Goal: Check status: Check status

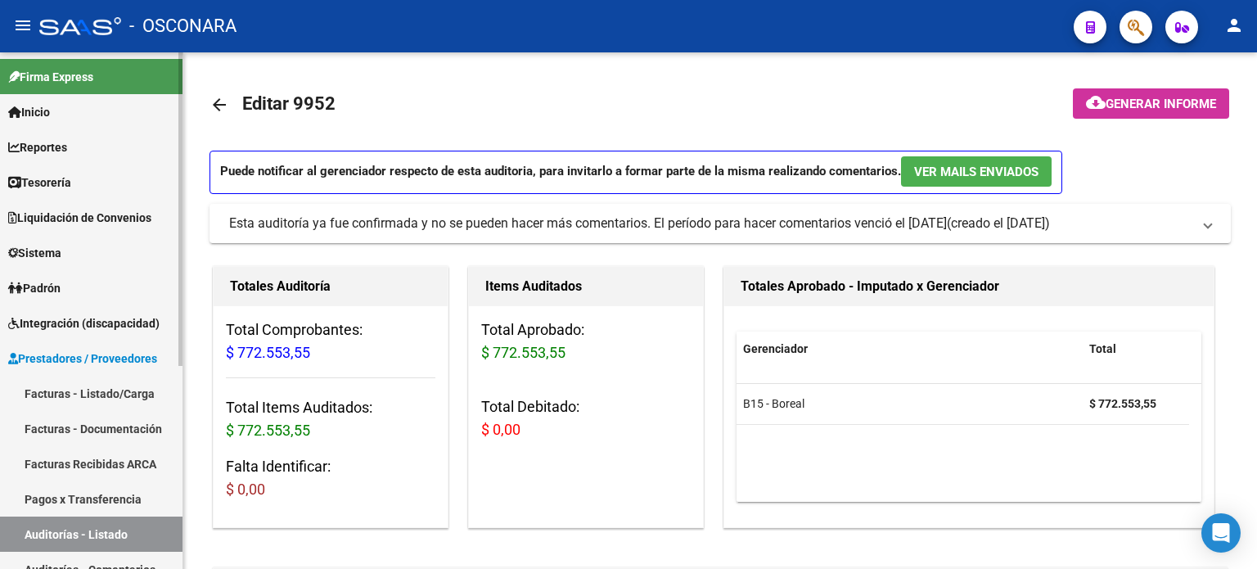
click at [42, 397] on link "Facturas - Listado/Carga" at bounding box center [91, 393] width 183 height 35
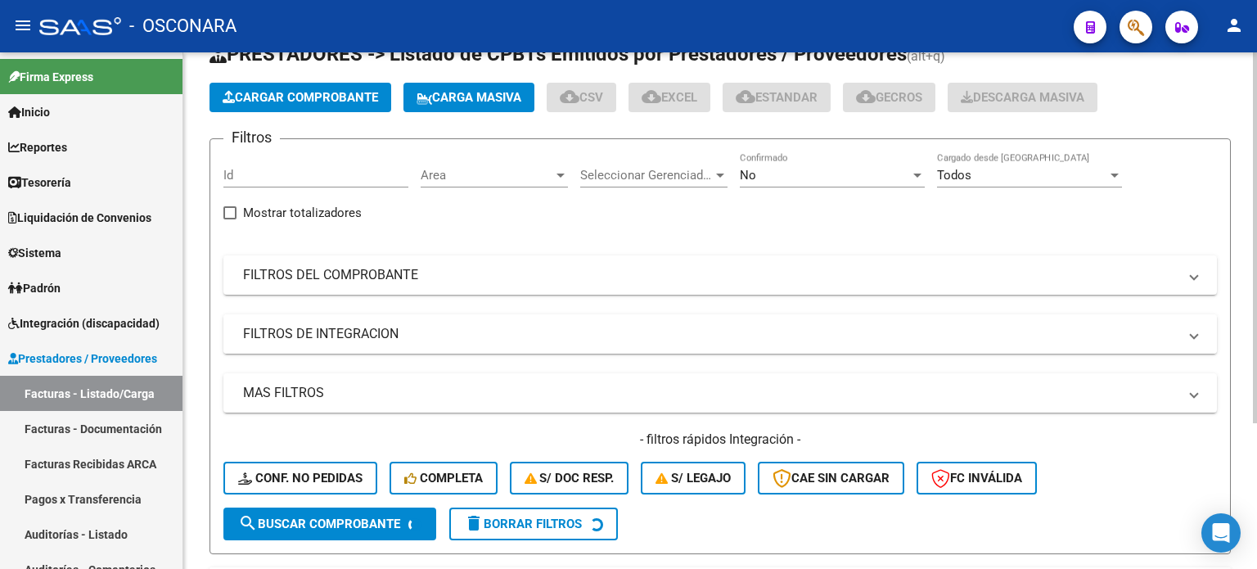
scroll to position [82, 0]
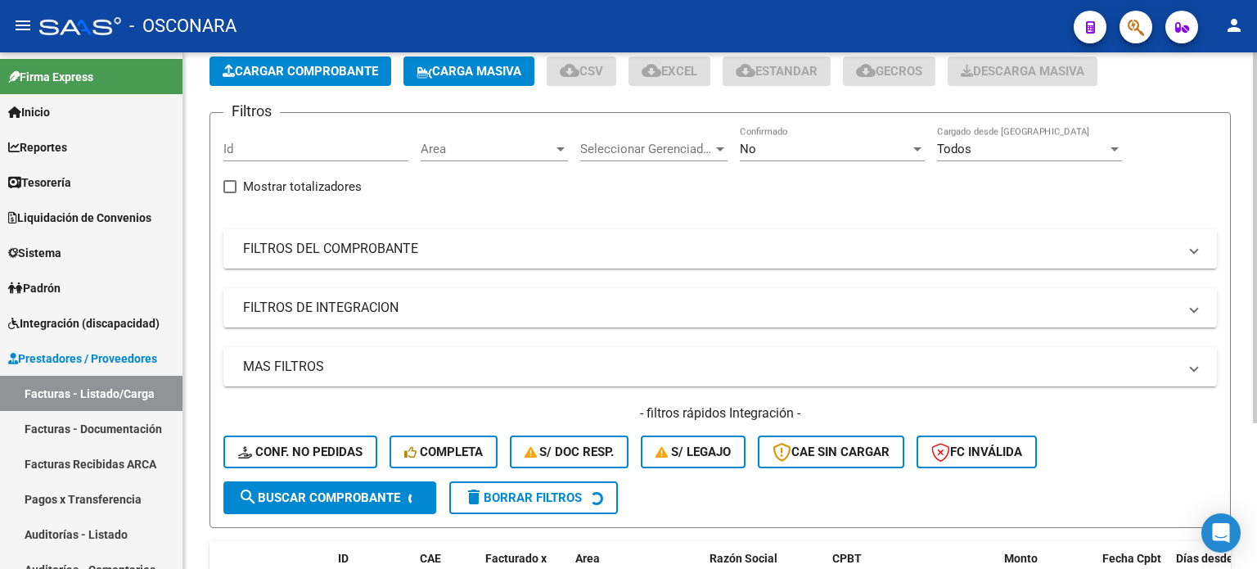
click at [500, 259] on mat-expansion-panel-header "FILTROS DEL COMPROBANTE" at bounding box center [720, 248] width 994 height 39
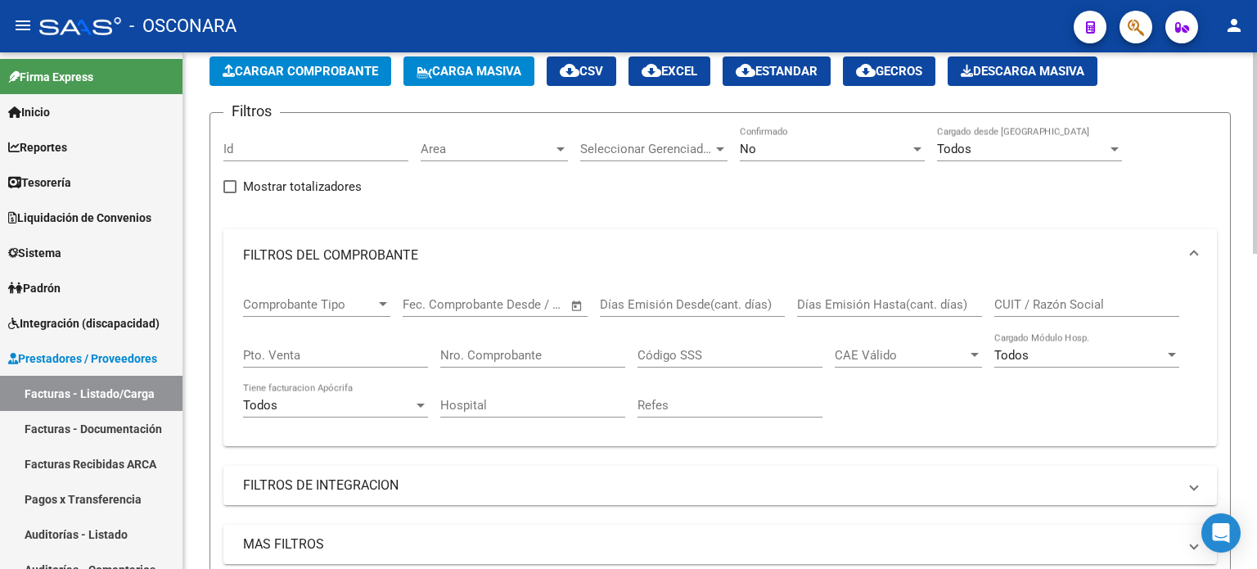
click at [463, 360] on input "Nro. Comprobante" at bounding box center [532, 355] width 185 height 15
type input "16052"
click at [806, 160] on div "No Confirmado" at bounding box center [832, 143] width 185 height 35
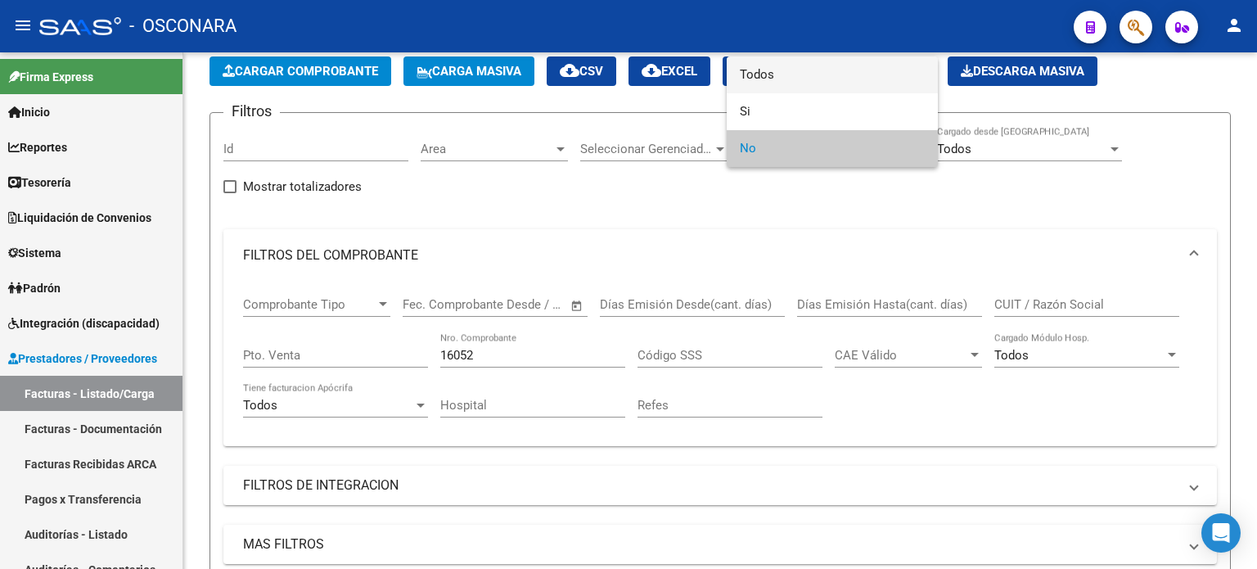
click at [760, 67] on span "Todos" at bounding box center [832, 74] width 185 height 37
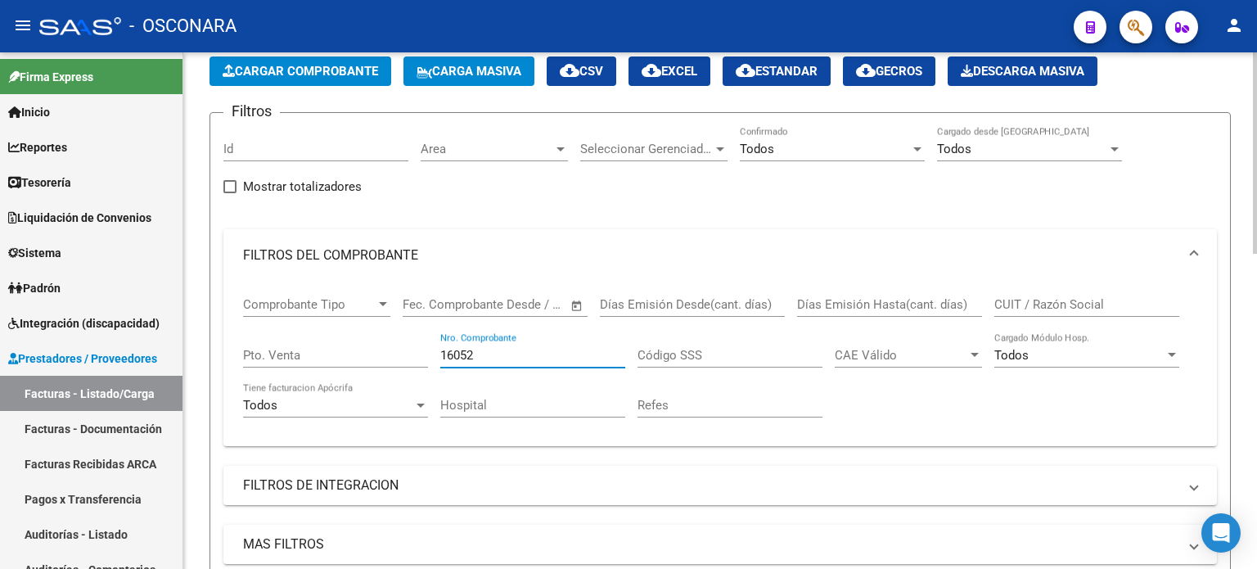
click at [481, 350] on input "16052" at bounding box center [532, 355] width 185 height 15
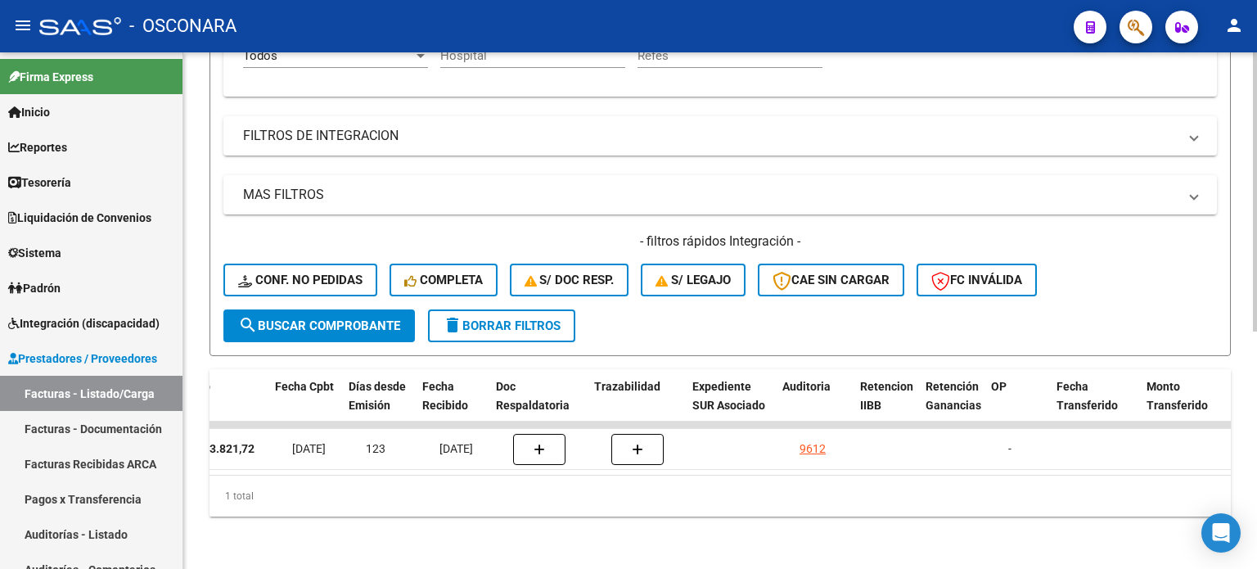
scroll to position [0, 0]
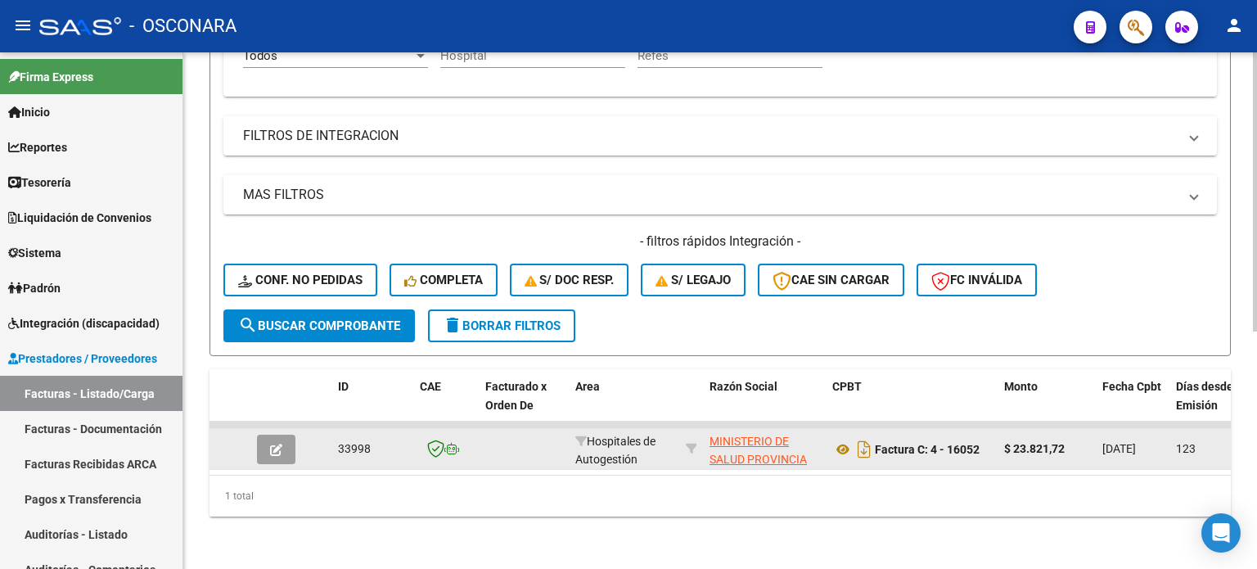
click at [283, 437] on button "button" at bounding box center [276, 449] width 38 height 29
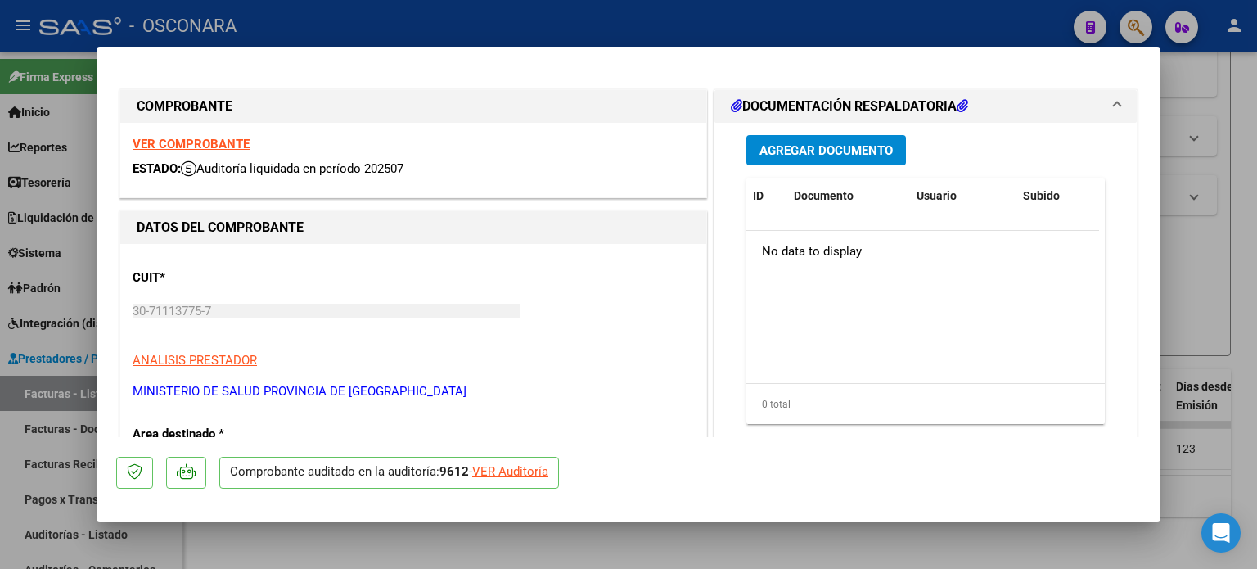
click at [528, 470] on div "VER Auditoría" at bounding box center [510, 472] width 76 height 19
type input "$ 0,00"
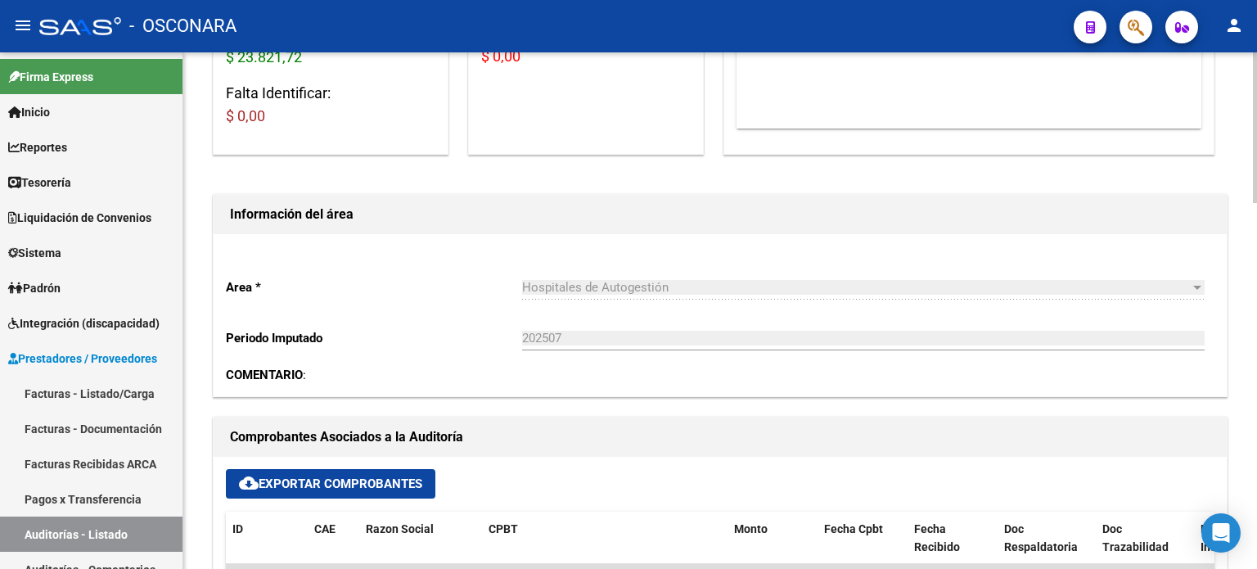
scroll to position [327, 0]
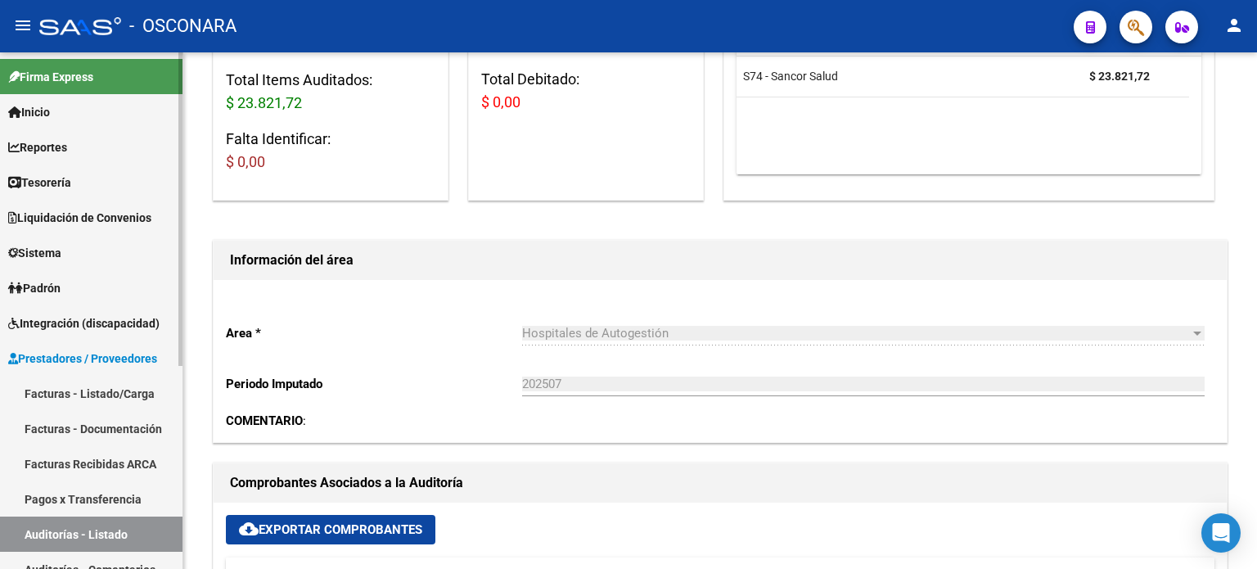
click at [52, 395] on link "Facturas - Listado/Carga" at bounding box center [91, 393] width 183 height 35
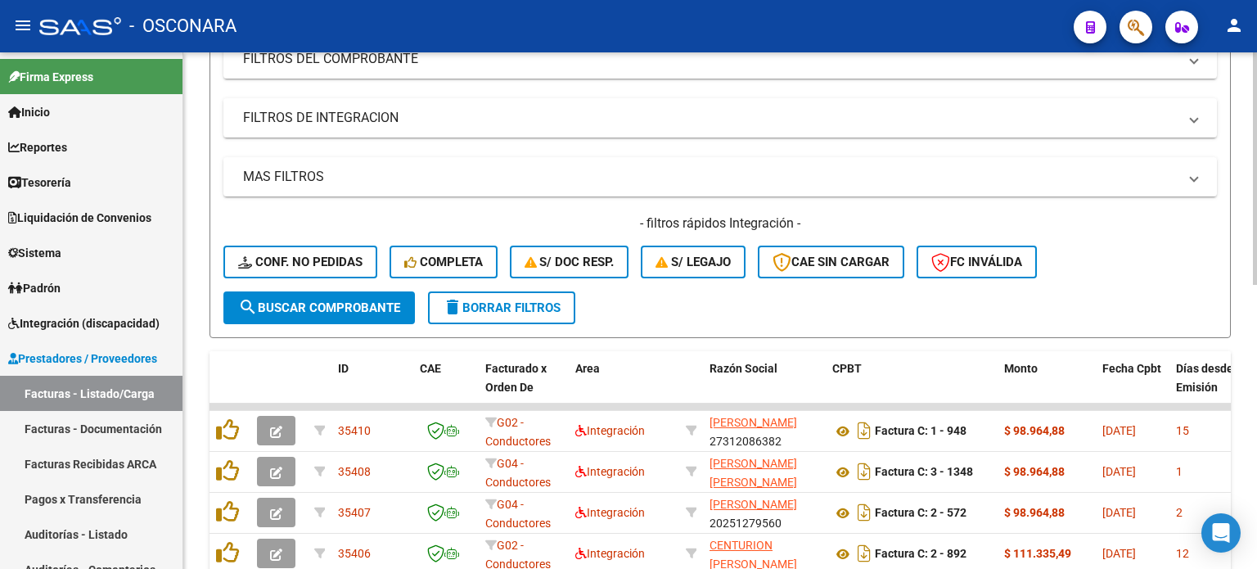
scroll to position [246, 0]
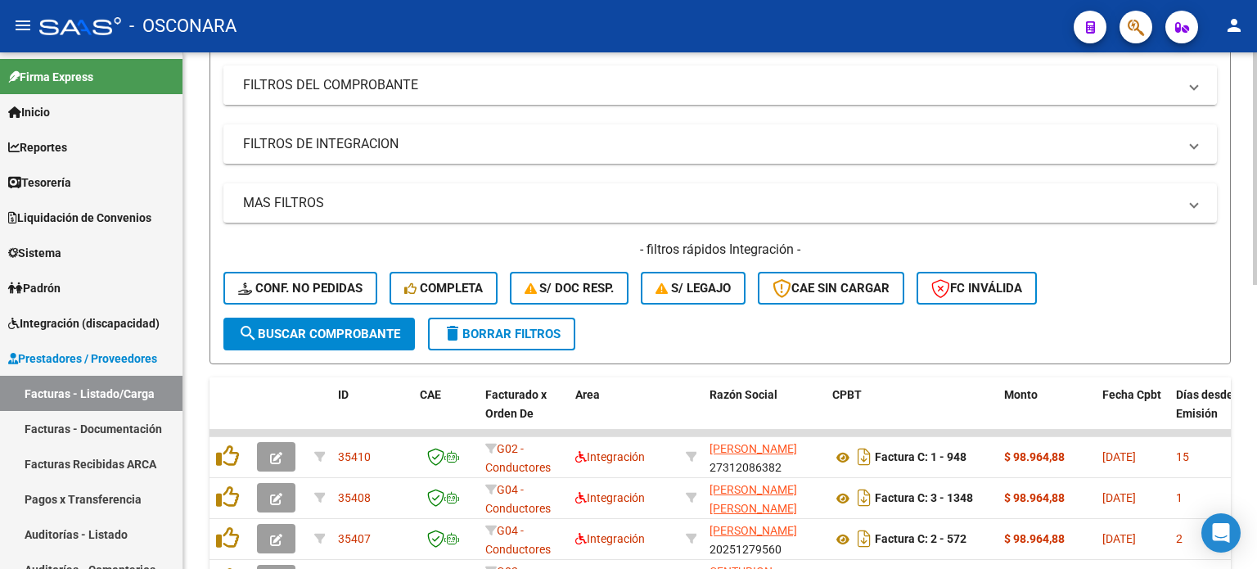
click at [489, 81] on mat-panel-title "FILTROS DEL COMPROBANTE" at bounding box center [710, 85] width 935 height 18
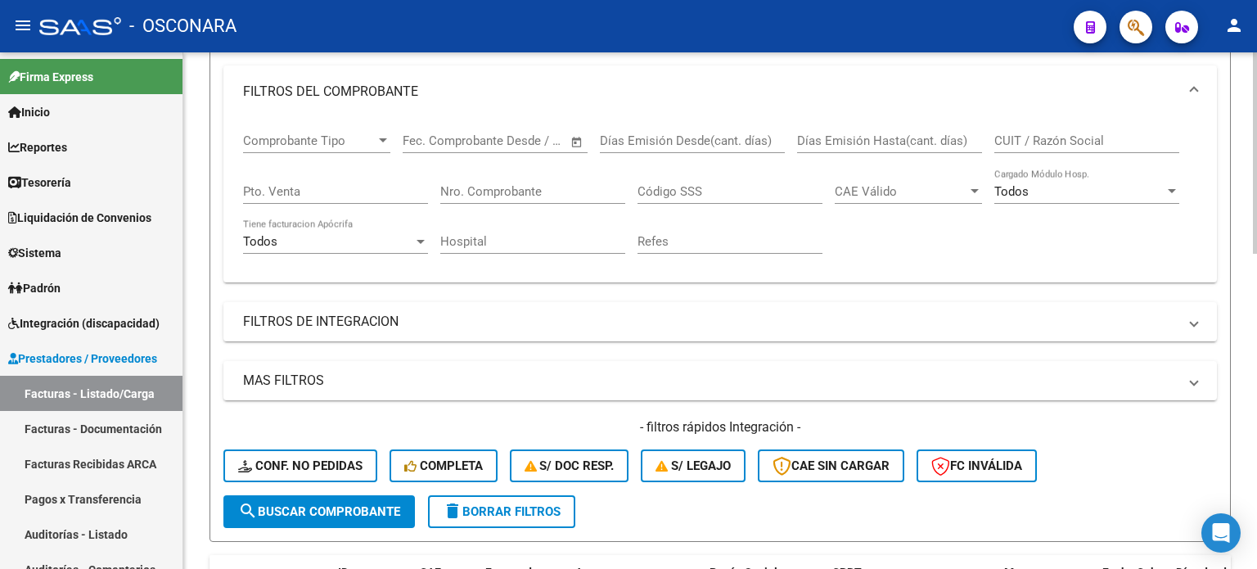
click at [452, 193] on input "Nro. Comprobante" at bounding box center [532, 191] width 185 height 15
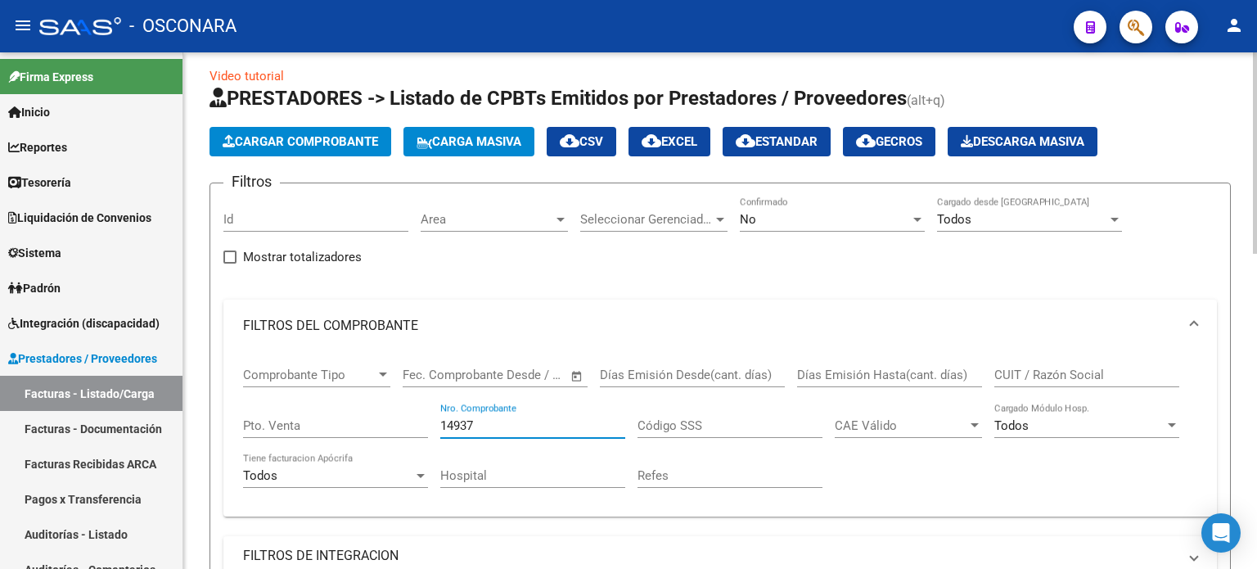
scroll to position [0, 0]
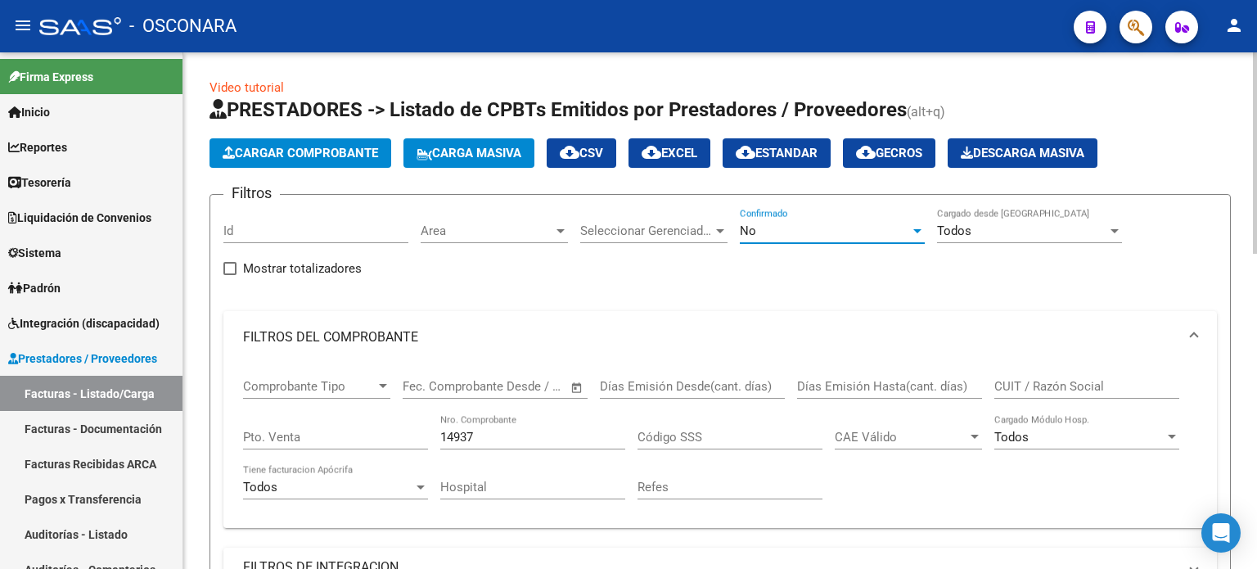
click at [833, 230] on div "No" at bounding box center [825, 230] width 170 height 15
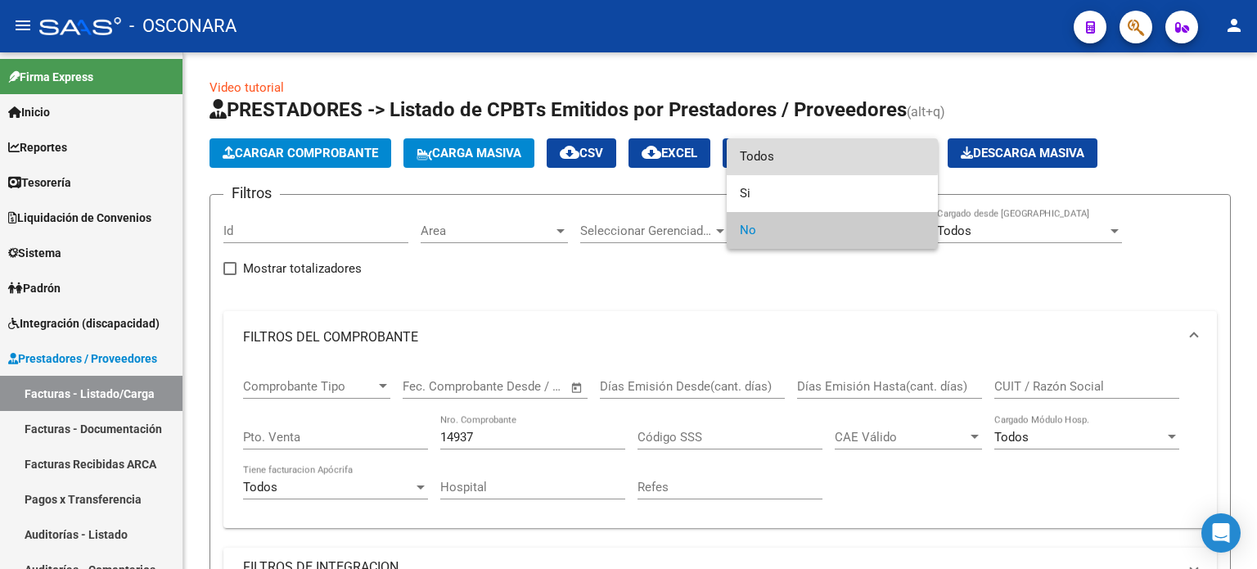
click at [760, 147] on span "Todos" at bounding box center [832, 156] width 185 height 37
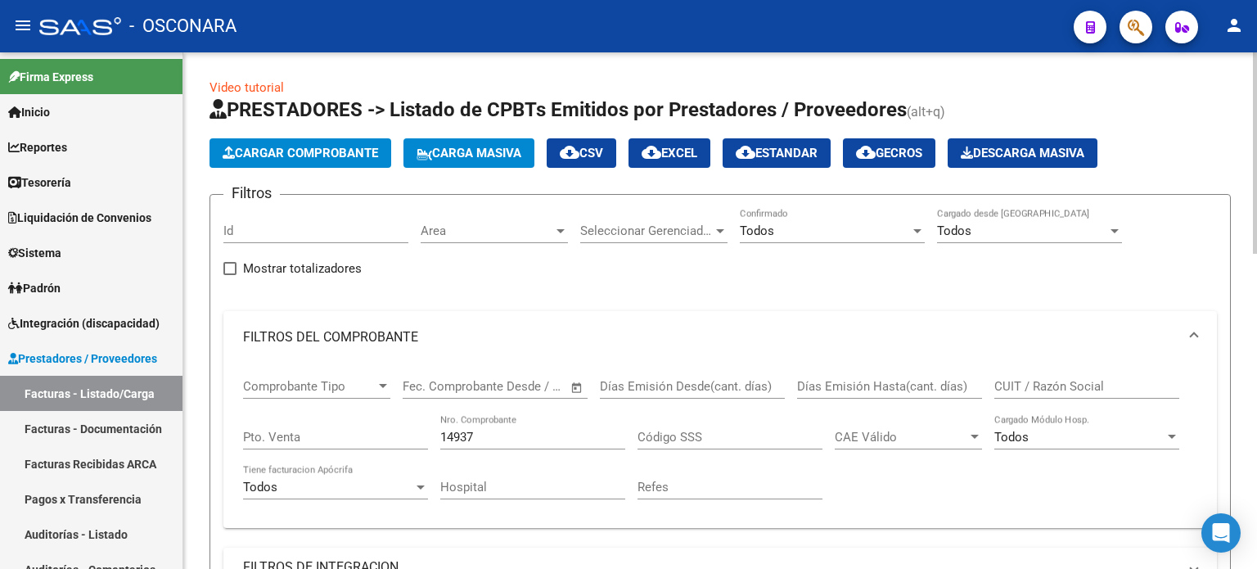
click at [474, 425] on div "14937 Nro. Comprobante" at bounding box center [532, 431] width 185 height 35
click at [485, 438] on input "14937" at bounding box center [532, 437] width 185 height 15
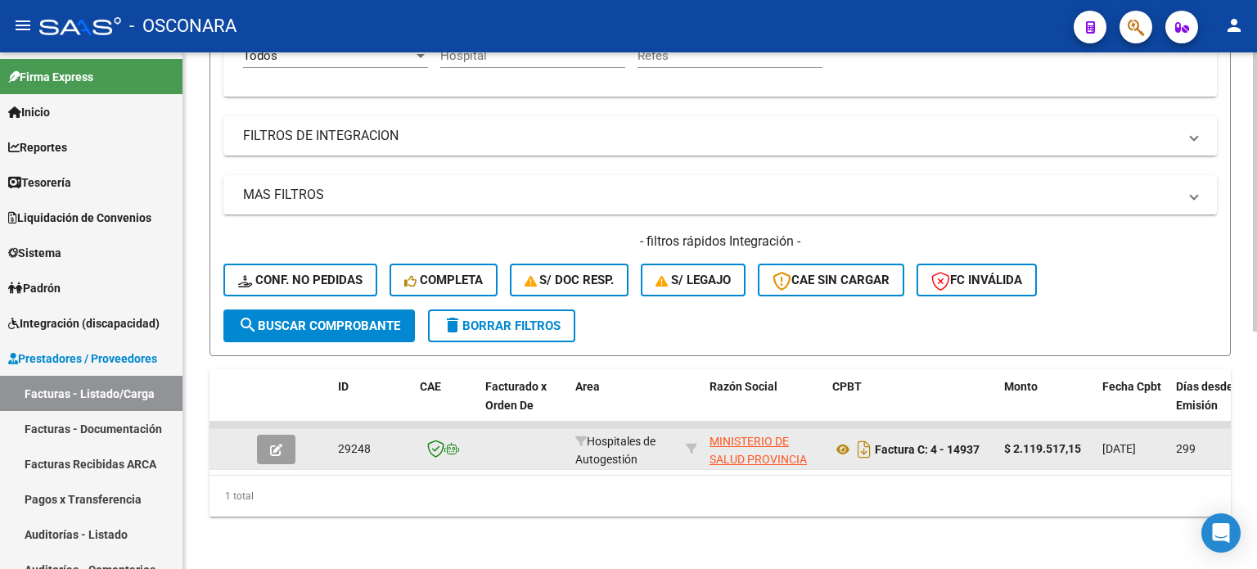
type input "14936"
click at [277, 444] on icon "button" at bounding box center [276, 450] width 12 height 12
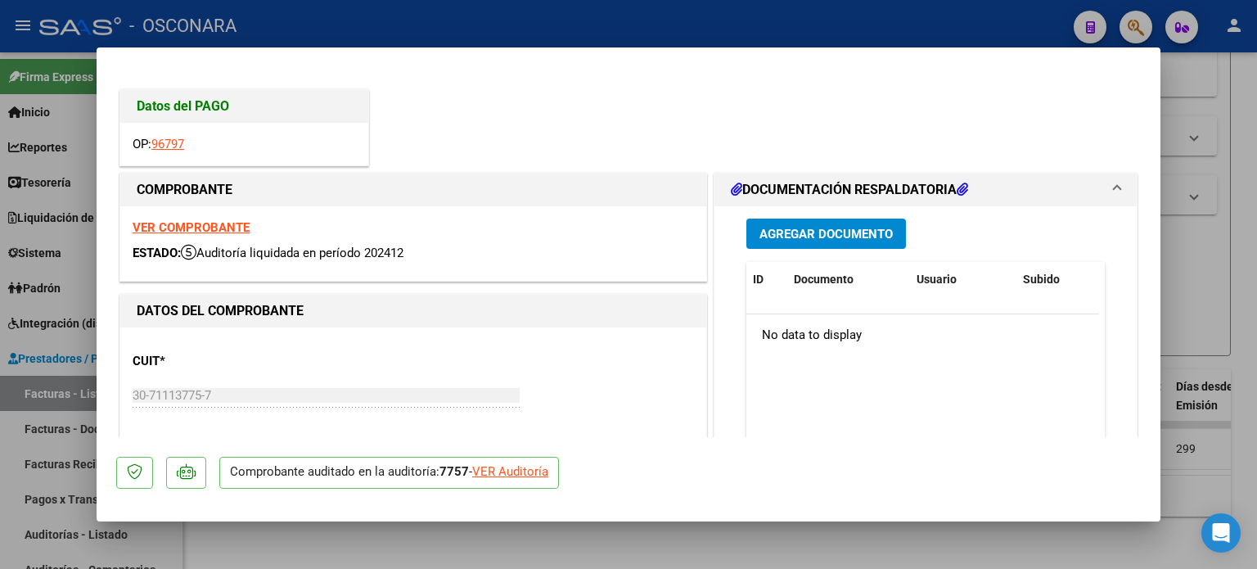
drag, startPoint x: 517, startPoint y: 474, endPoint x: 569, endPoint y: 464, distance: 52.5
click at [517, 474] on div "VER Auditoría" at bounding box center [510, 472] width 76 height 19
type input "$ 0,00"
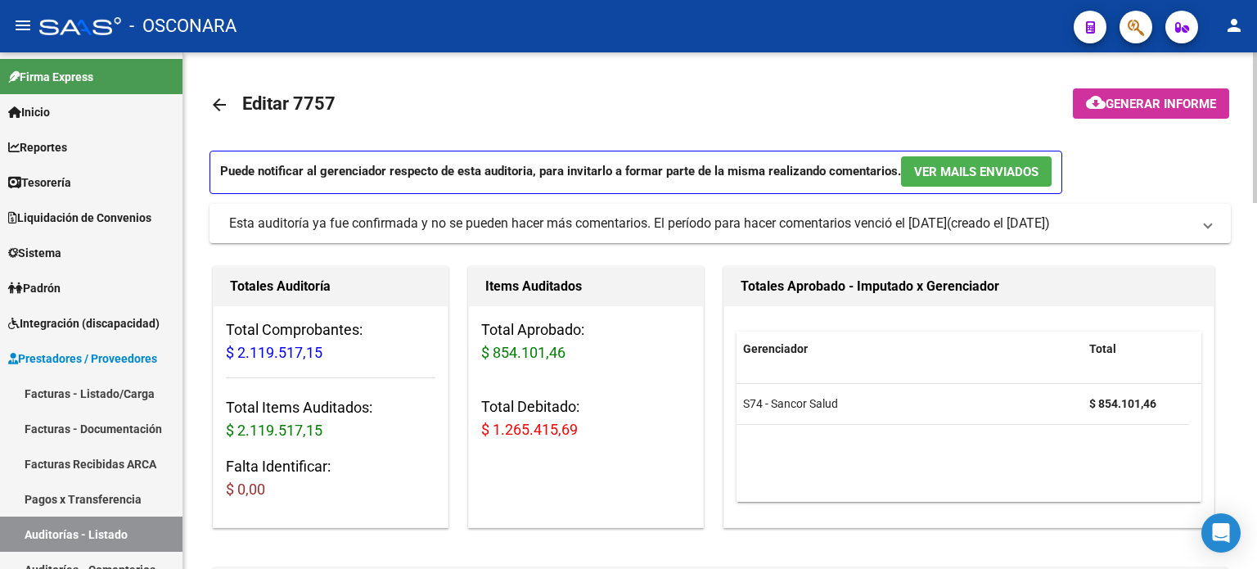
click at [1126, 110] on span "Generar informe" at bounding box center [1161, 104] width 111 height 15
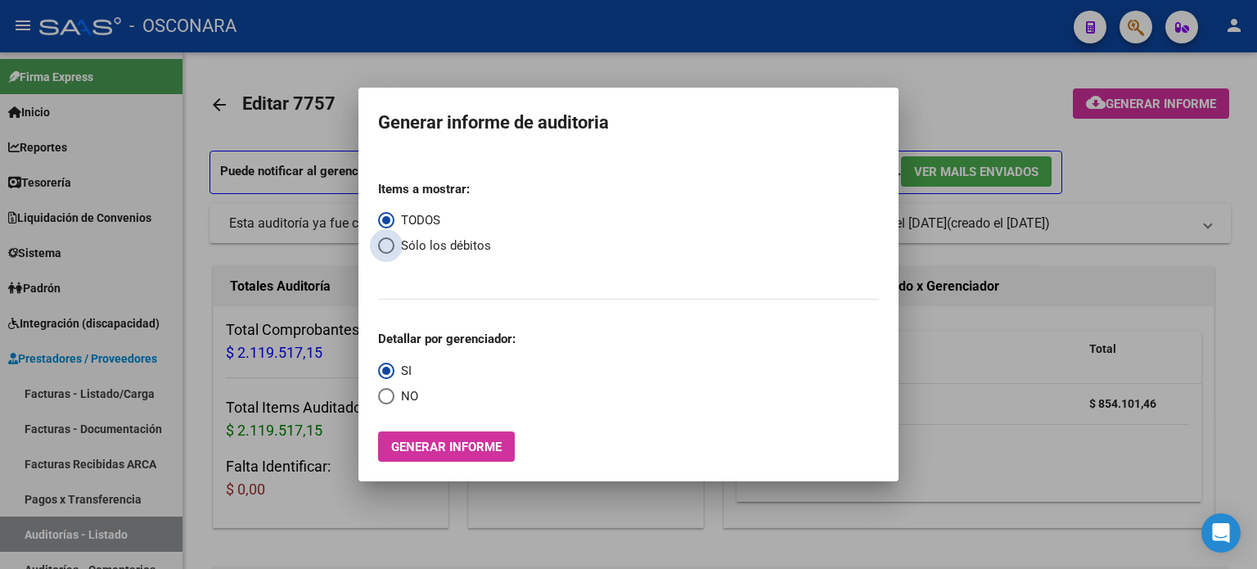
click at [390, 246] on span "Select an option" at bounding box center [386, 245] width 16 height 16
click at [390, 246] on input "Sólo los débitos" at bounding box center [386, 245] width 16 height 16
radio input "true"
click at [394, 453] on span "Generar informe" at bounding box center [446, 447] width 111 height 15
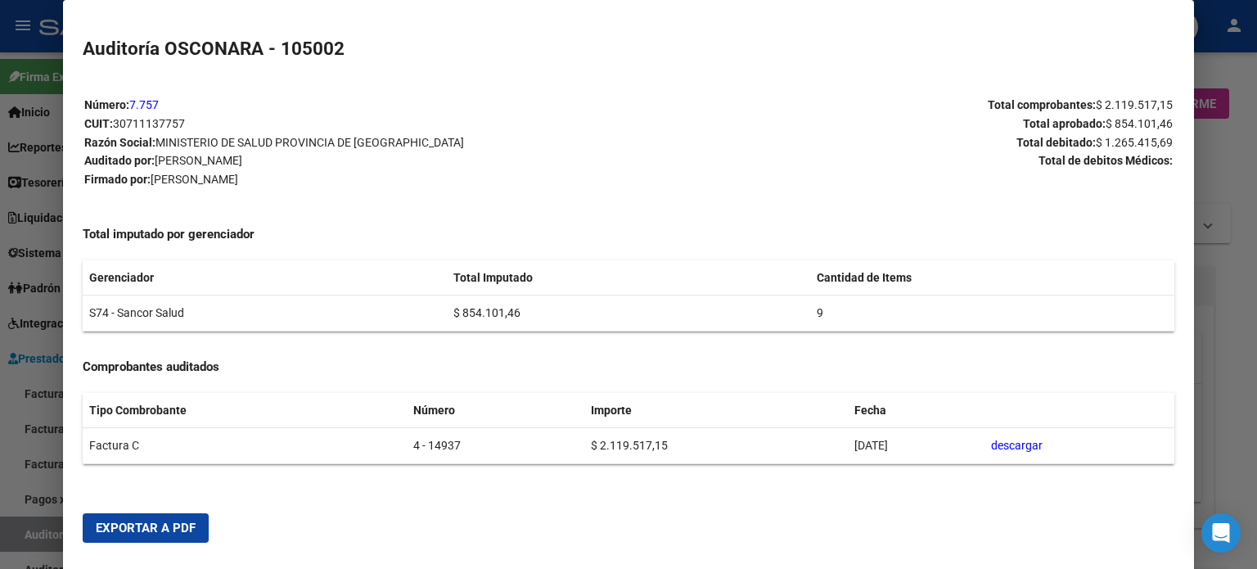
click at [121, 523] on span "Exportar a PDF" at bounding box center [146, 528] width 100 height 15
click at [52, 398] on div at bounding box center [628, 284] width 1257 height 569
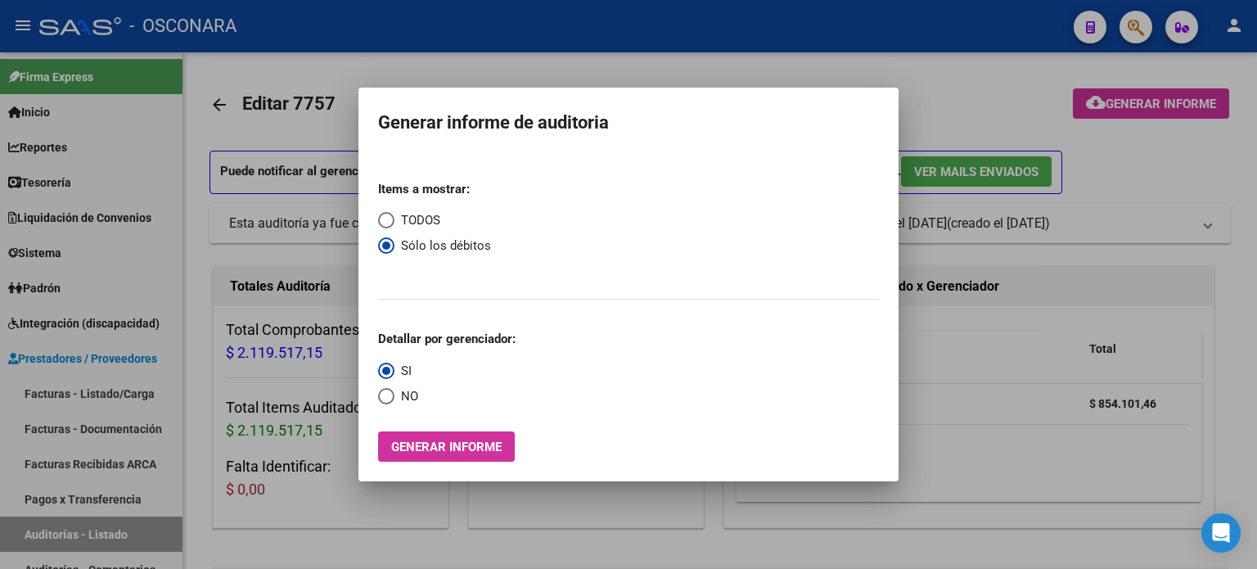
click at [52, 398] on div at bounding box center [628, 284] width 1257 height 569
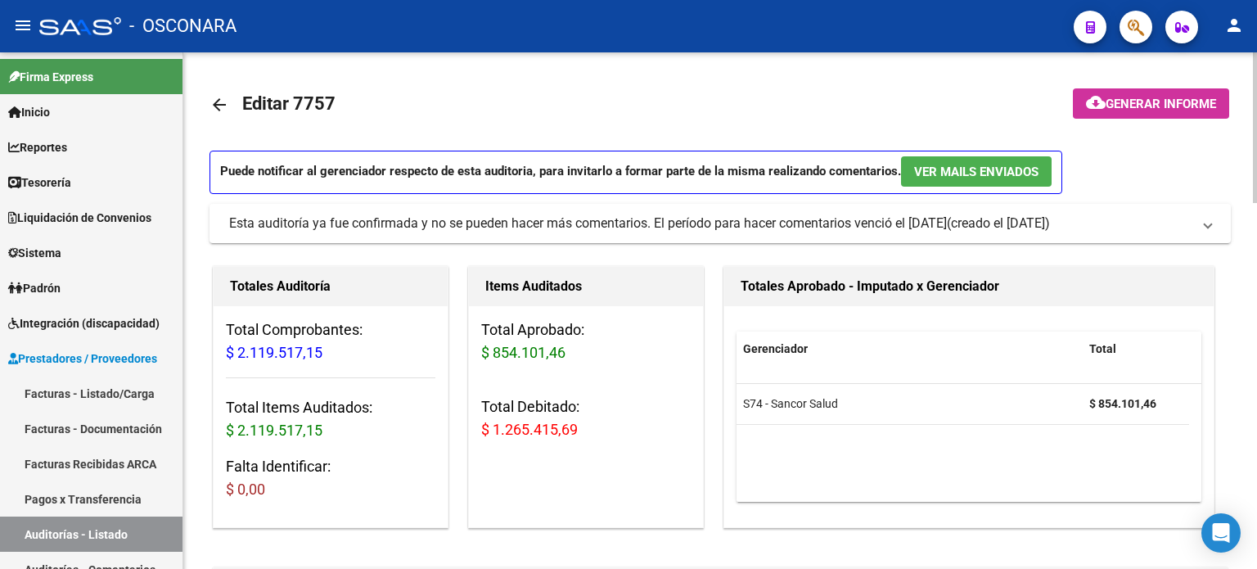
drag, startPoint x: 52, startPoint y: 398, endPoint x: 201, endPoint y: 379, distance: 150.2
click at [52, 398] on link "Facturas - Listado/Carga" at bounding box center [91, 393] width 183 height 35
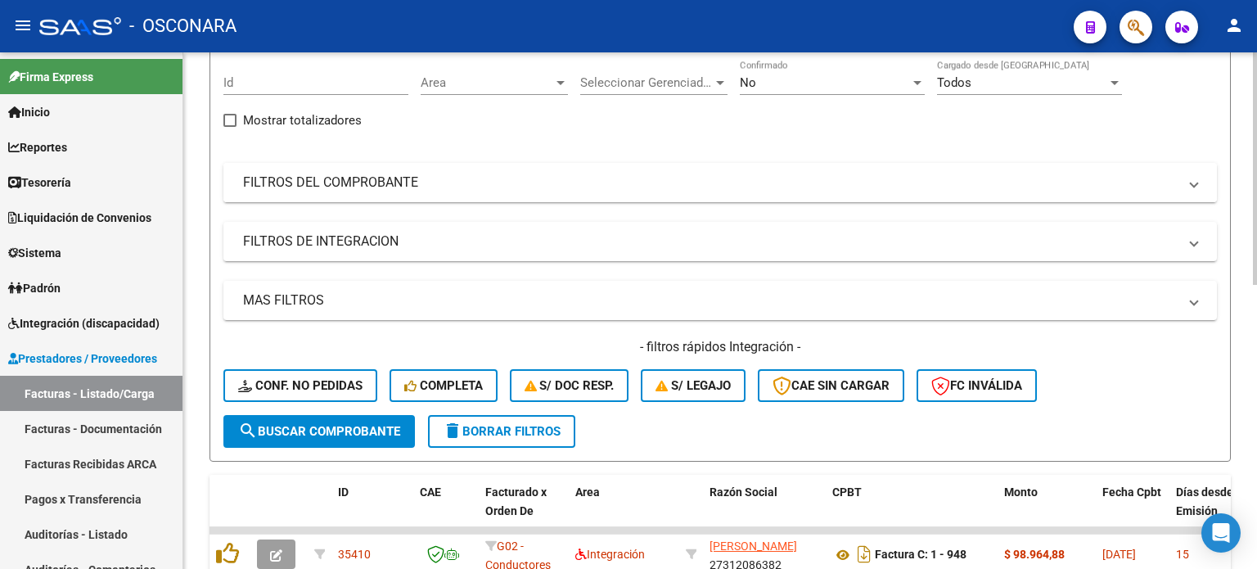
scroll to position [164, 0]
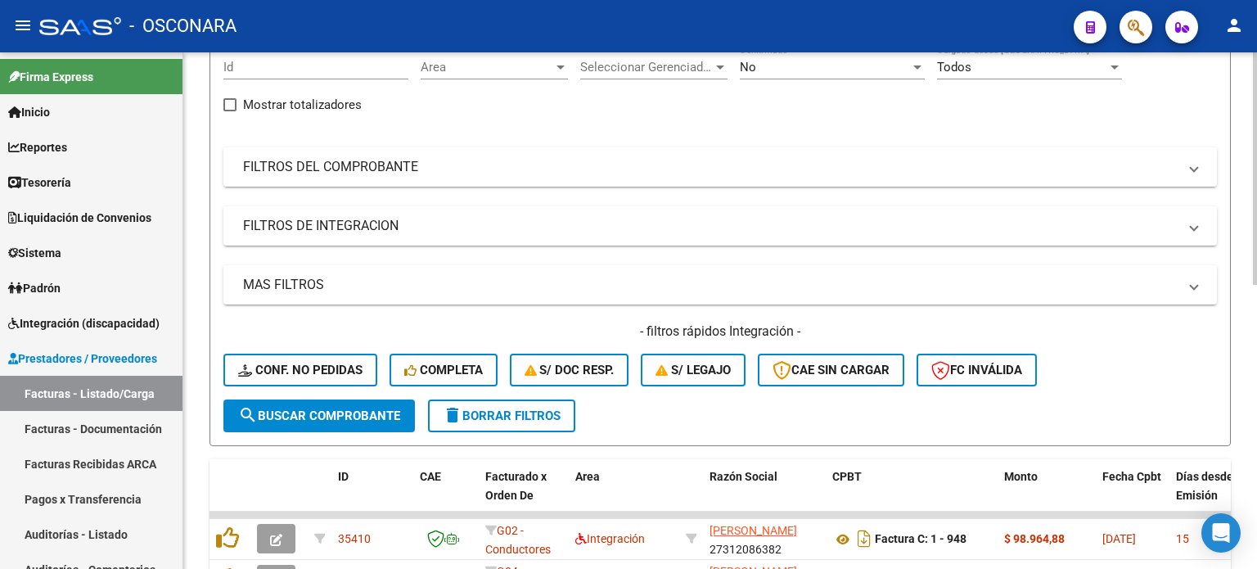
click at [485, 162] on mat-panel-title "FILTROS DEL COMPROBANTE" at bounding box center [710, 167] width 935 height 18
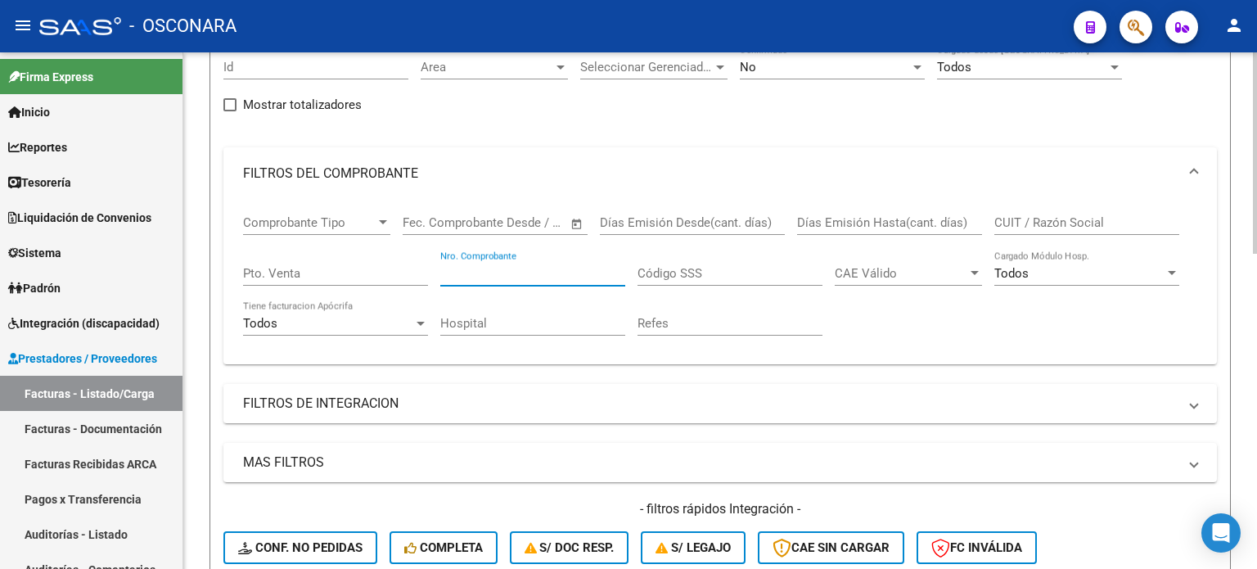
click at [455, 278] on input "Nro. Comprobante" at bounding box center [532, 273] width 185 height 15
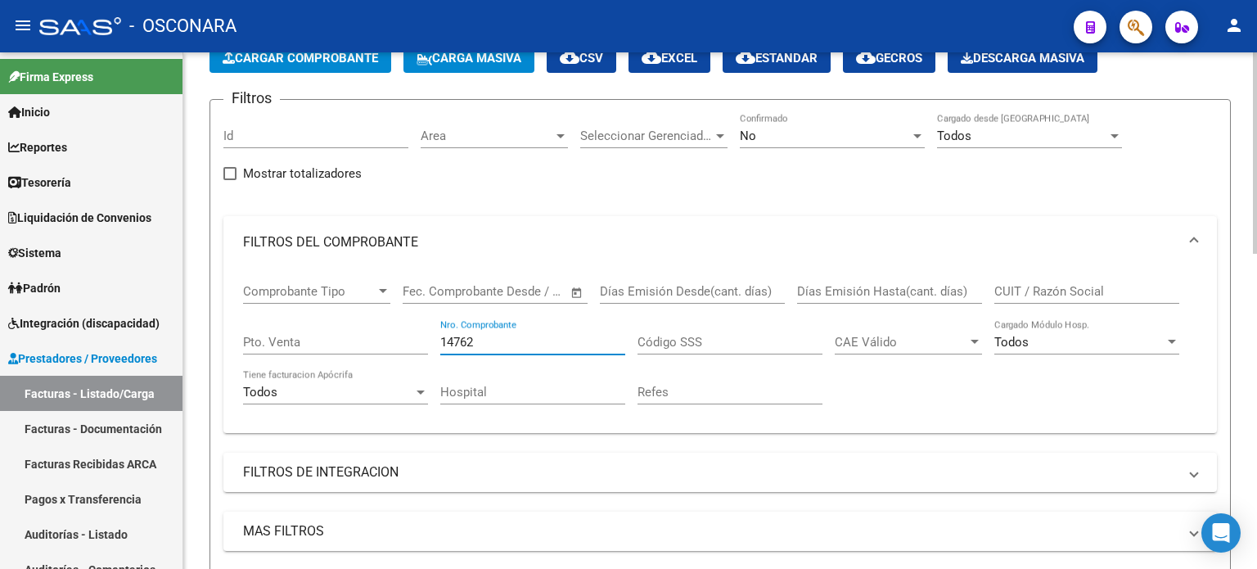
scroll to position [82, 0]
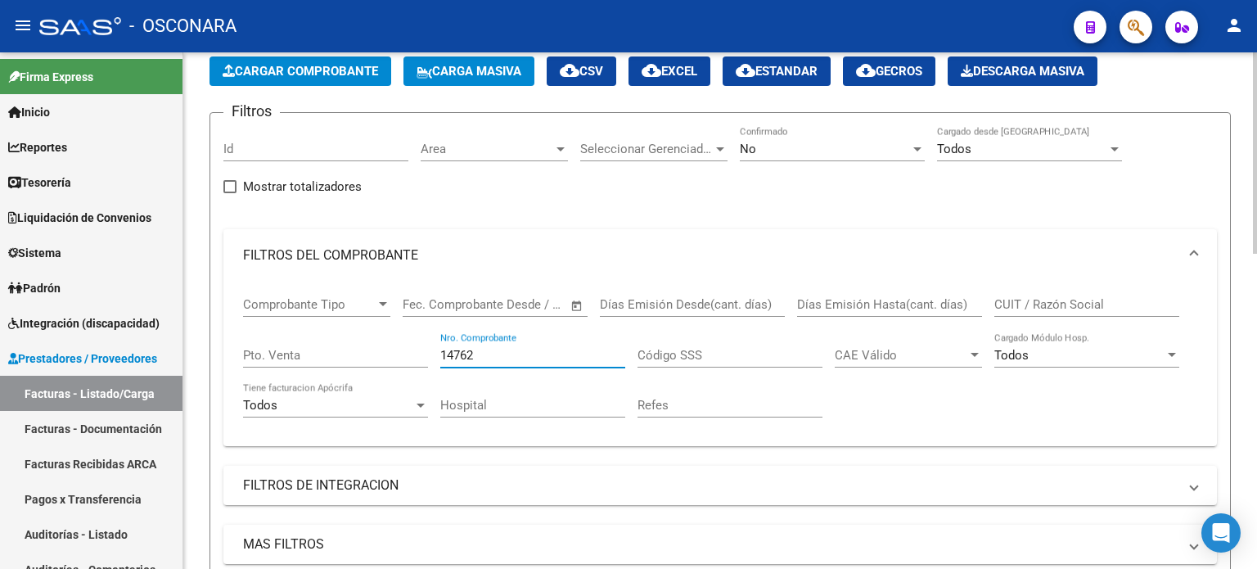
type input "14762"
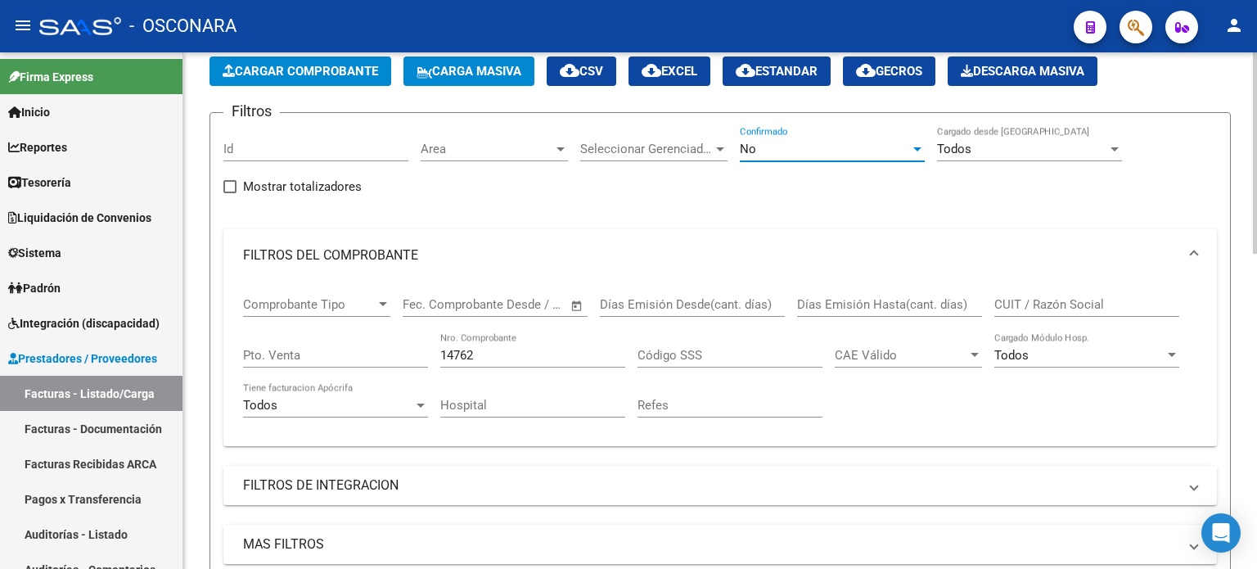
click at [796, 146] on div "No" at bounding box center [825, 149] width 170 height 15
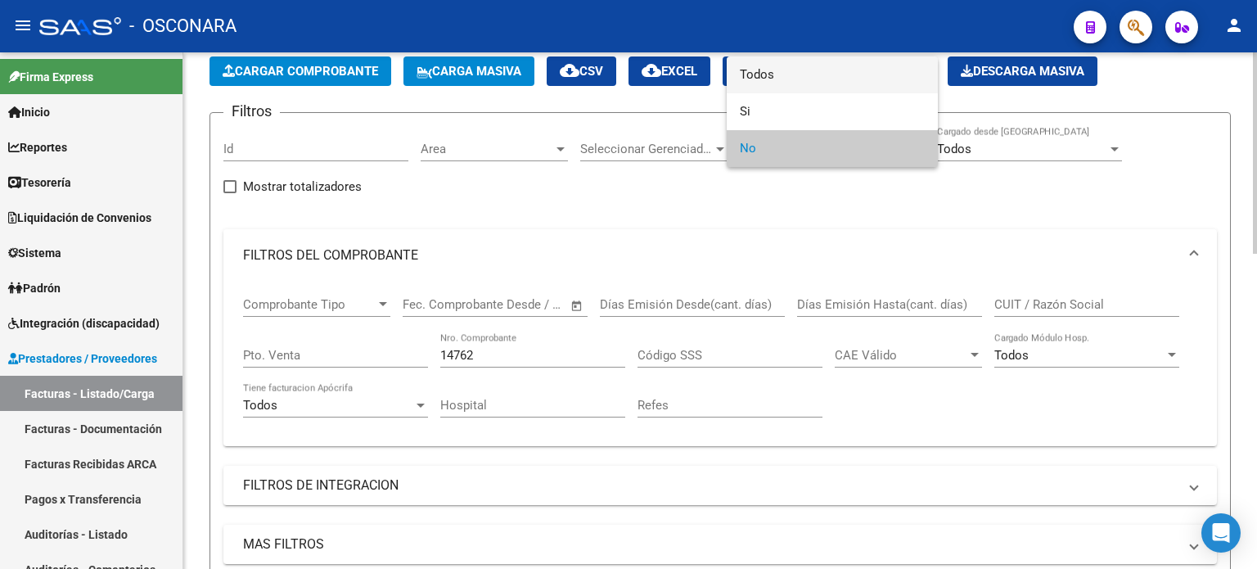
click at [779, 78] on span "Todos" at bounding box center [832, 74] width 185 height 37
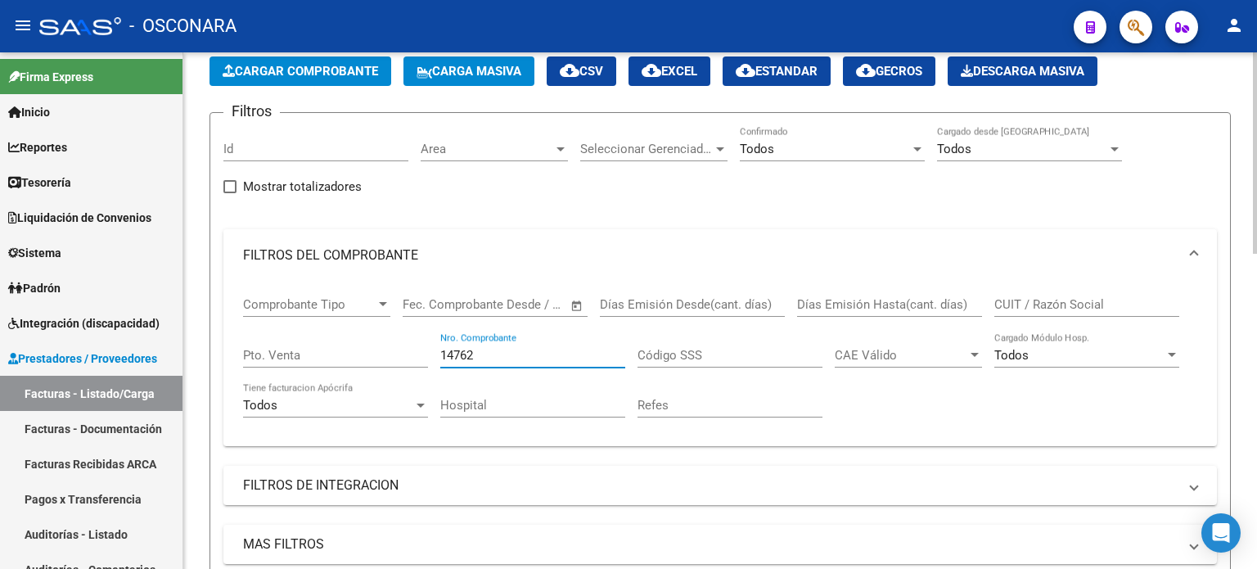
click at [526, 353] on input "14762" at bounding box center [532, 355] width 185 height 15
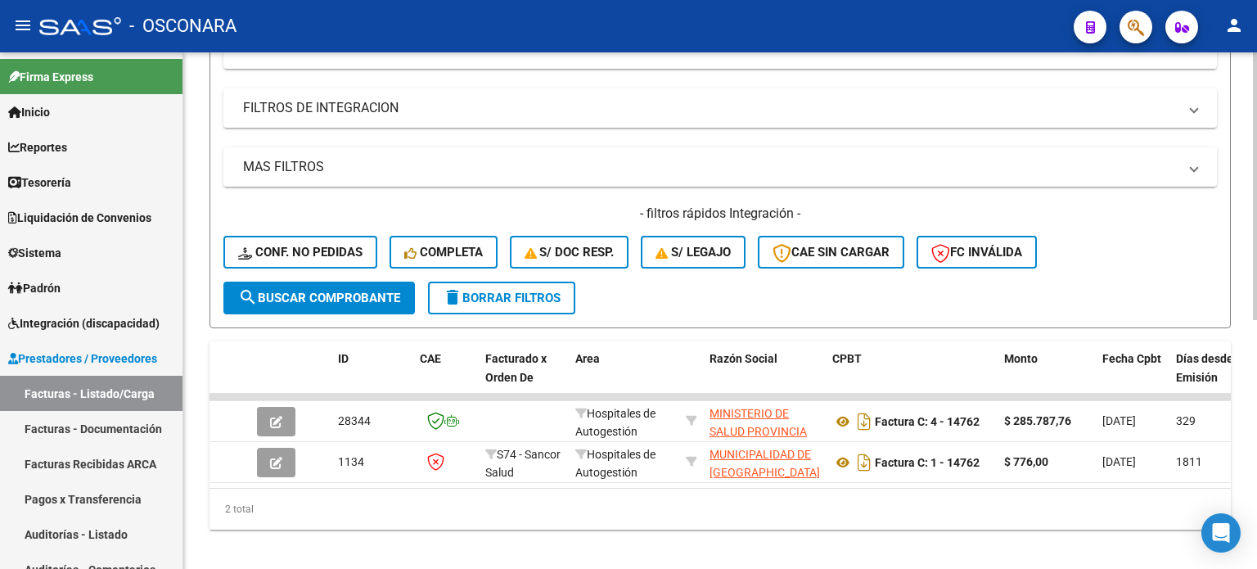
scroll to position [481, 0]
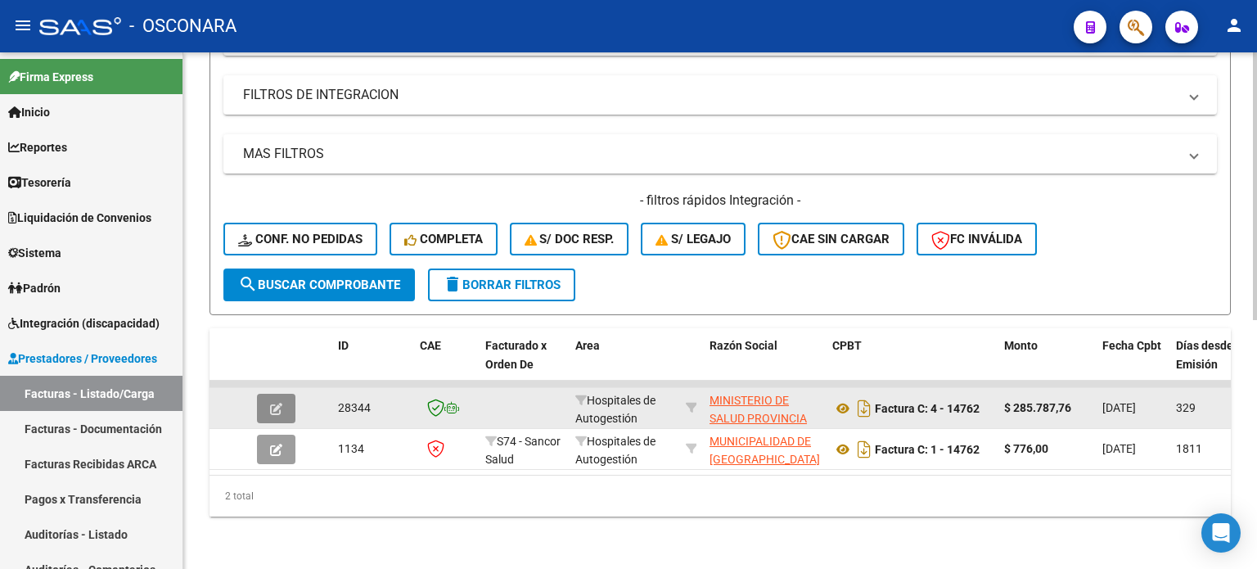
click at [261, 396] on button "button" at bounding box center [276, 408] width 38 height 29
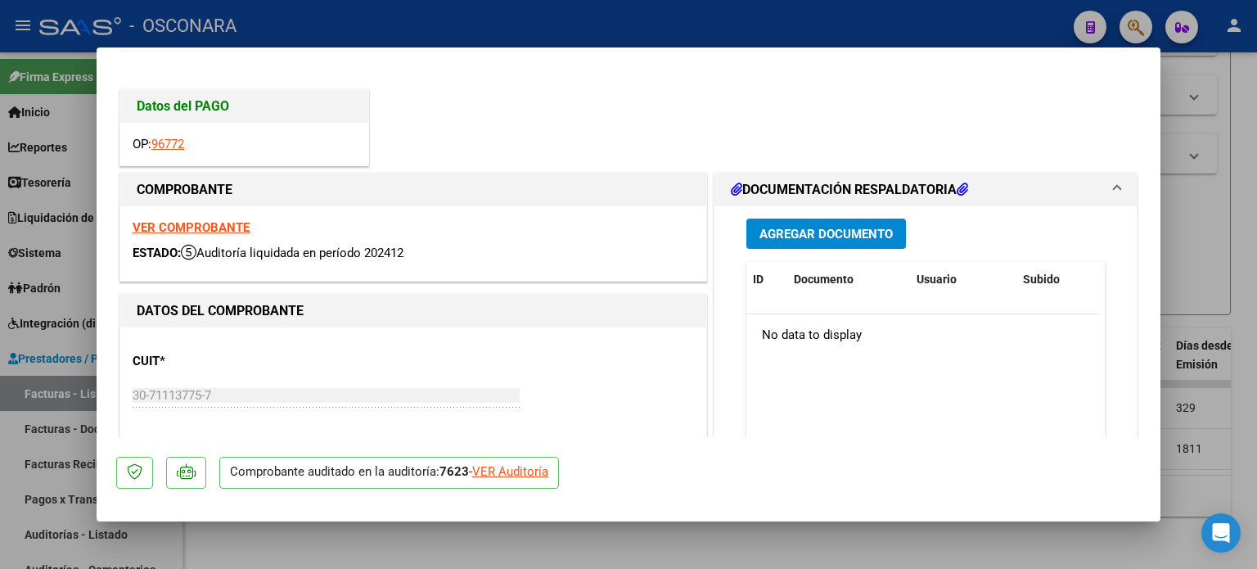
click at [516, 473] on div "VER Auditoría" at bounding box center [510, 472] width 76 height 19
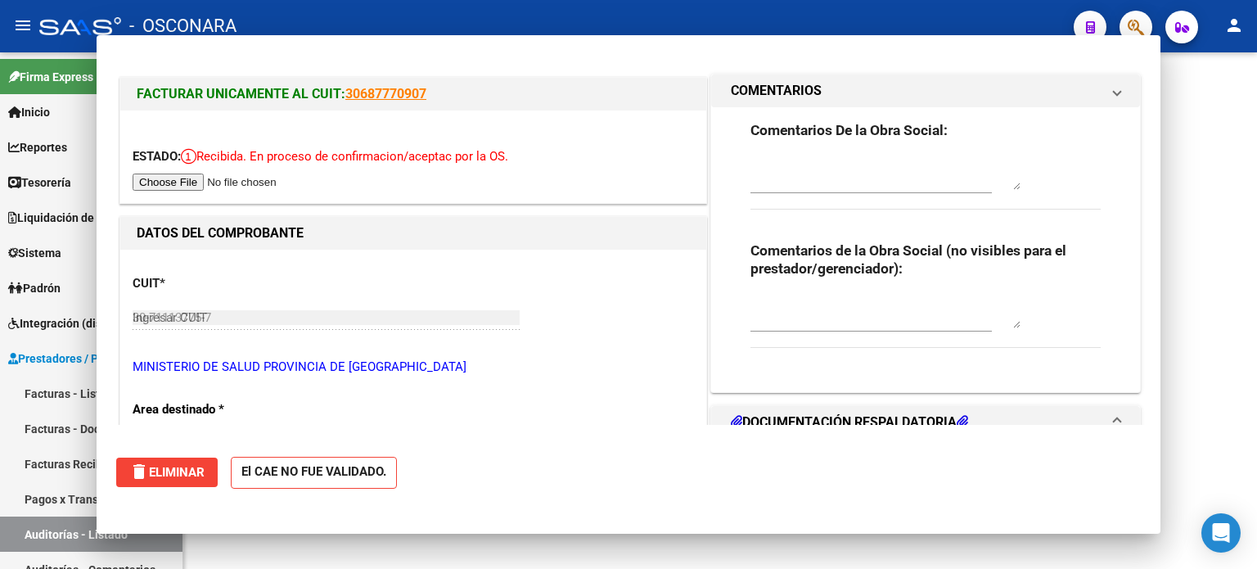
type input "$ 0,00"
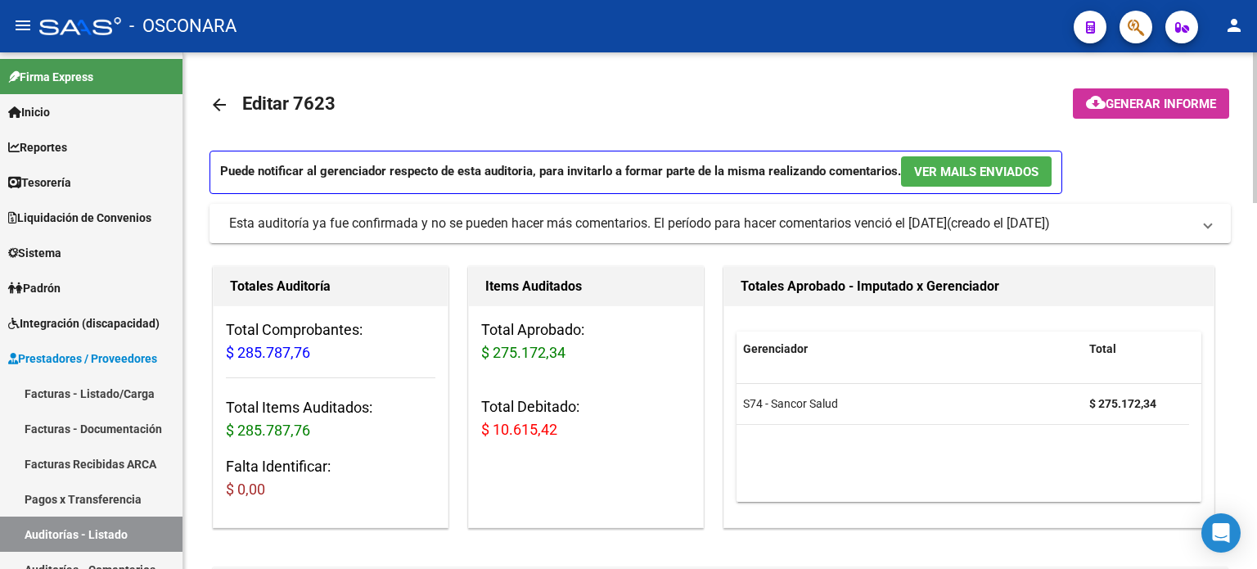
click at [1126, 101] on span "Generar informe" at bounding box center [1161, 104] width 111 height 15
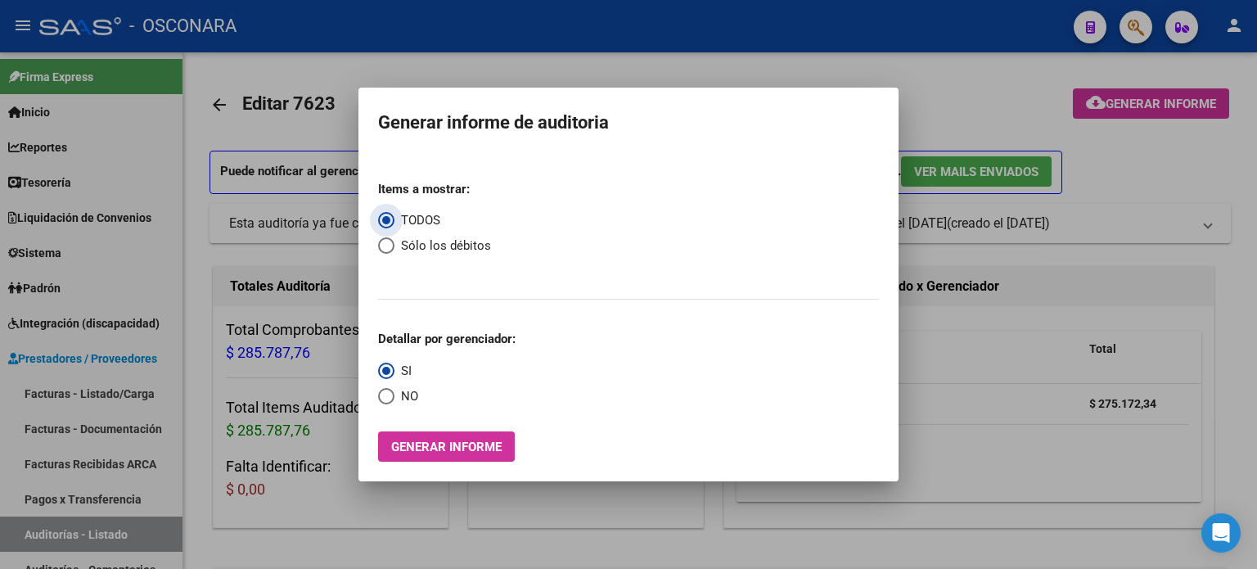
click at [481, 438] on button "Generar informe" at bounding box center [446, 446] width 137 height 30
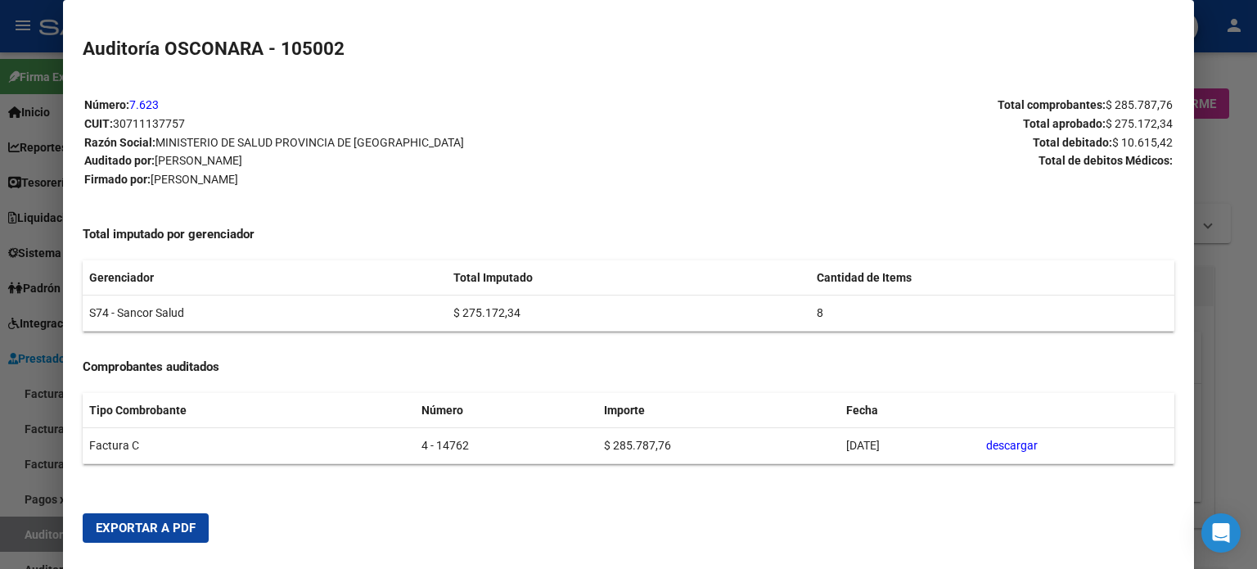
click at [157, 533] on span "Exportar a PDF" at bounding box center [146, 528] width 100 height 15
click at [1252, 336] on div at bounding box center [628, 284] width 1257 height 569
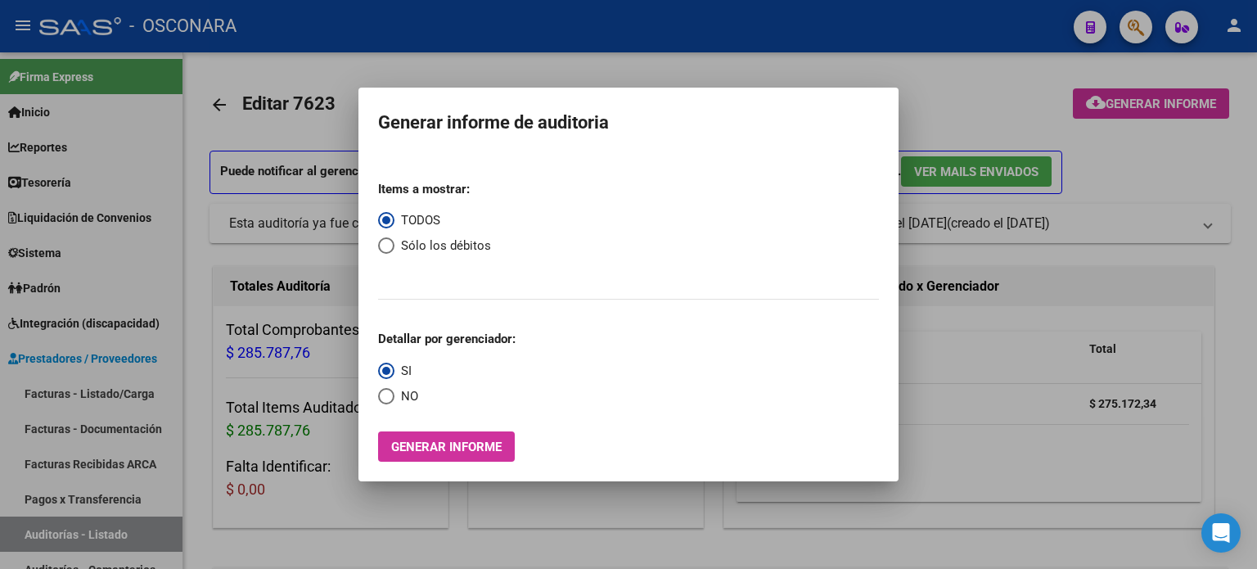
click at [111, 396] on div at bounding box center [628, 284] width 1257 height 569
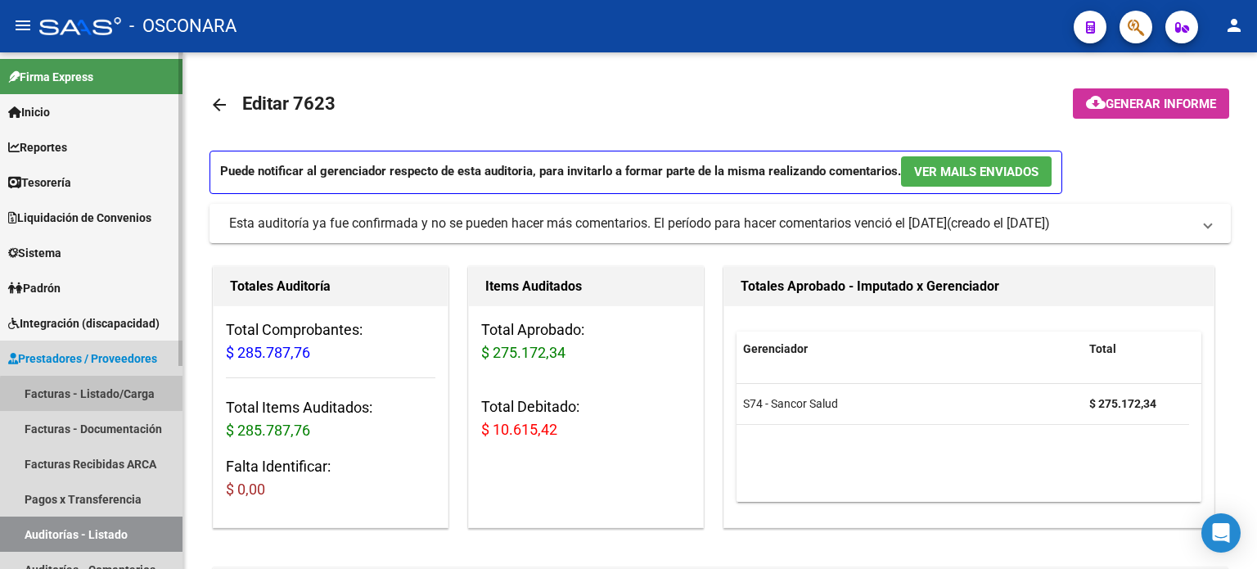
click at [111, 396] on link "Facturas - Listado/Carga" at bounding box center [91, 393] width 183 height 35
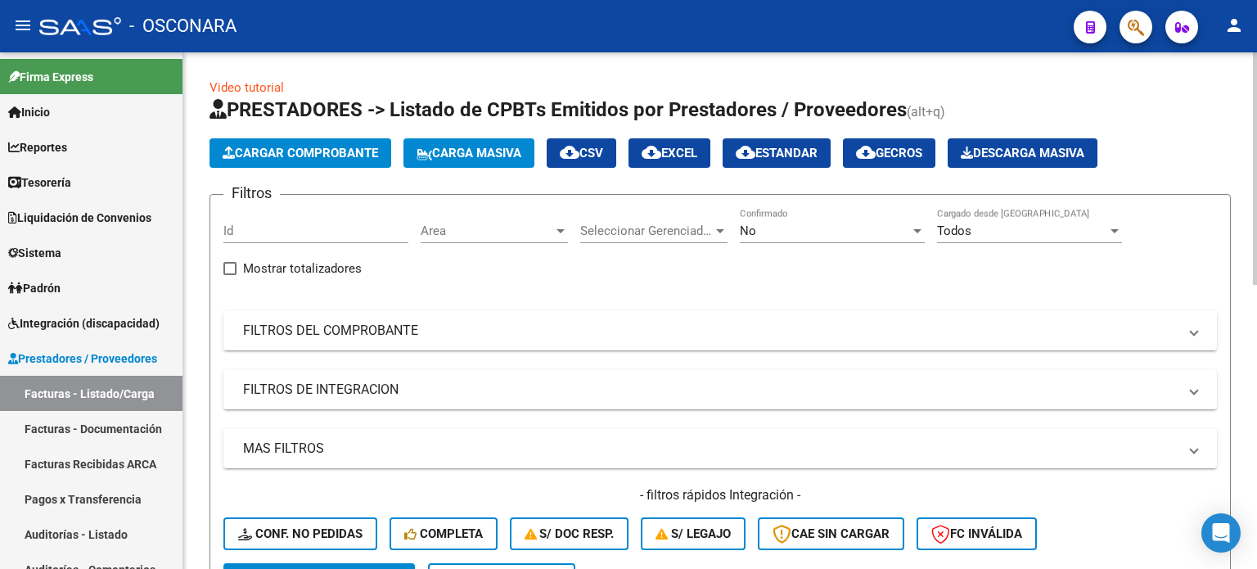
click at [449, 318] on mat-expansion-panel-header "FILTROS DEL COMPROBANTE" at bounding box center [720, 330] width 994 height 39
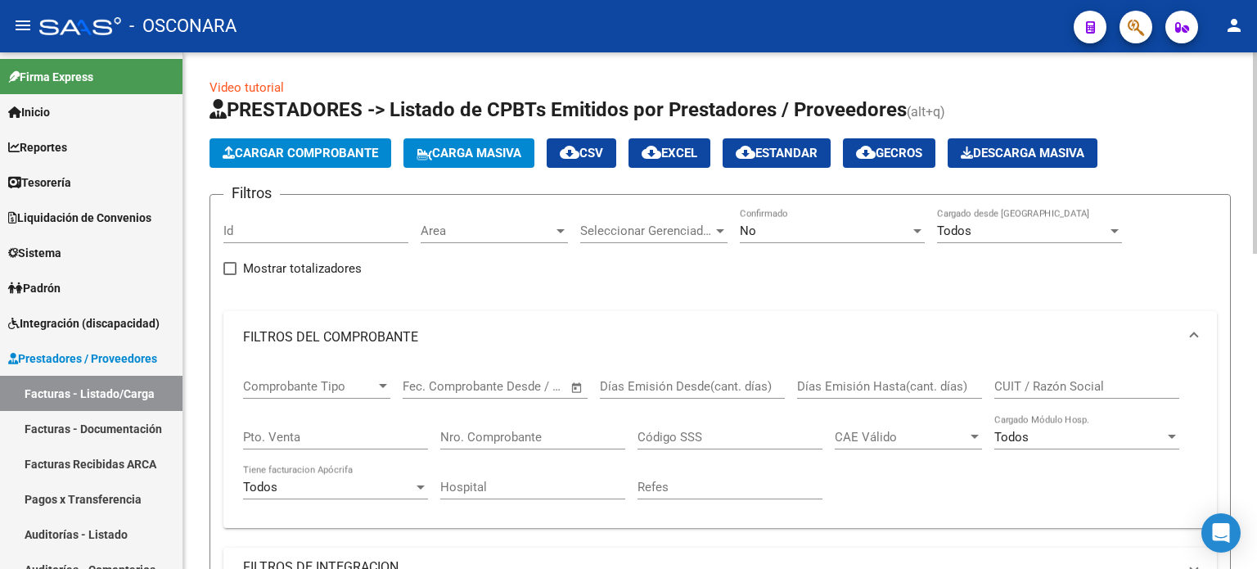
click at [456, 431] on input "Nro. Comprobante" at bounding box center [532, 437] width 185 height 15
type input "16495"
click at [811, 238] on div "No Confirmado" at bounding box center [832, 225] width 185 height 35
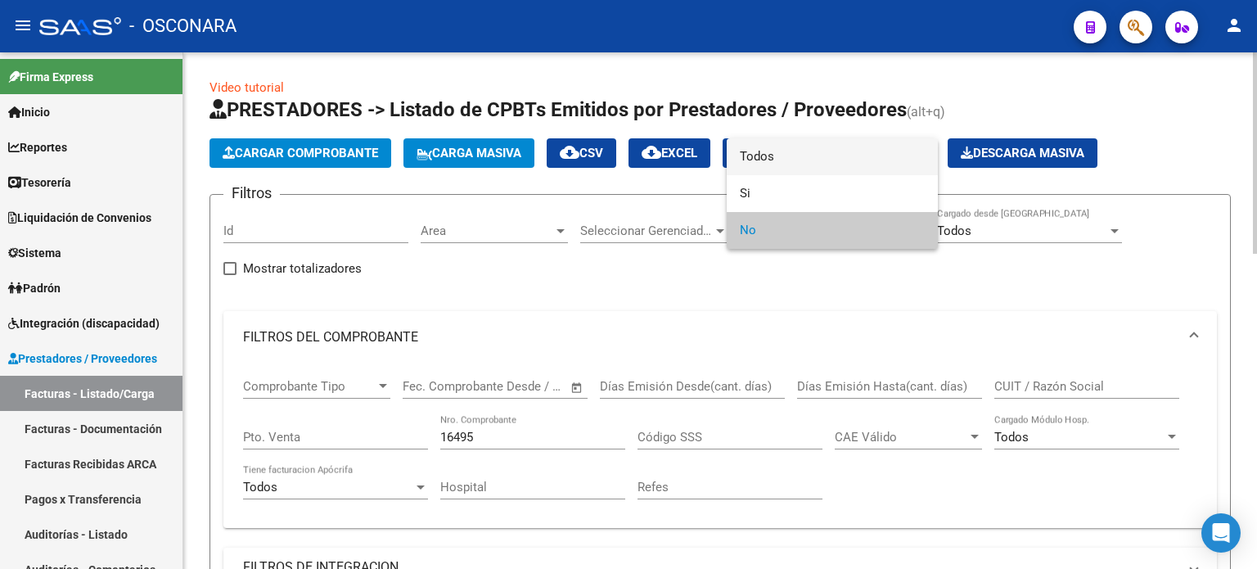
click at [787, 159] on span "Todos" at bounding box center [832, 156] width 185 height 37
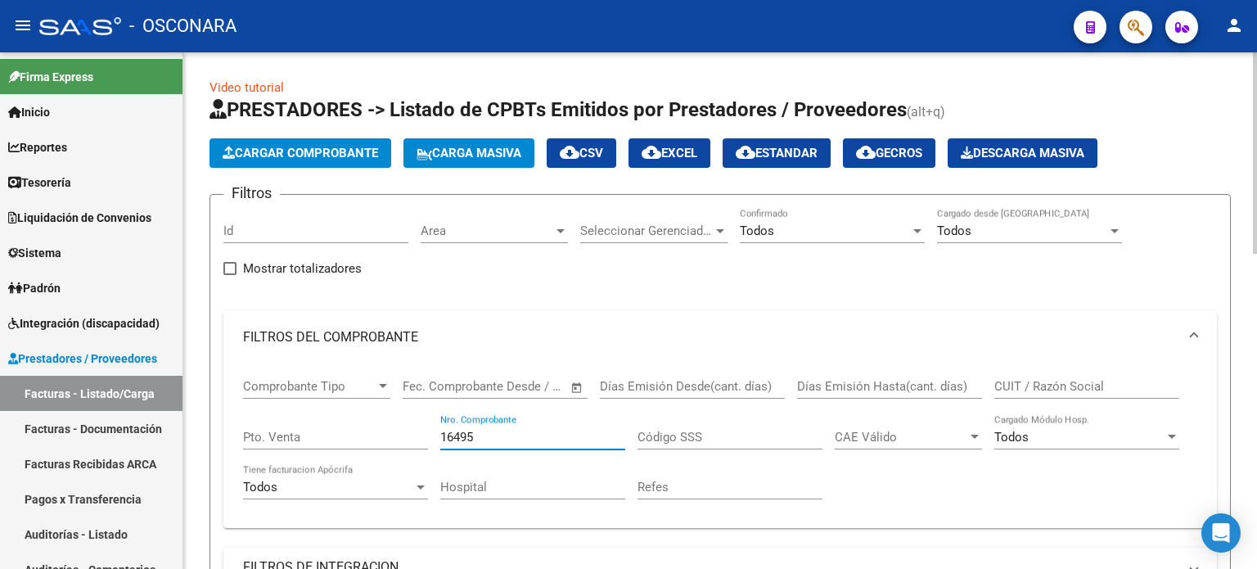
click at [532, 436] on input "16495" at bounding box center [532, 437] width 185 height 15
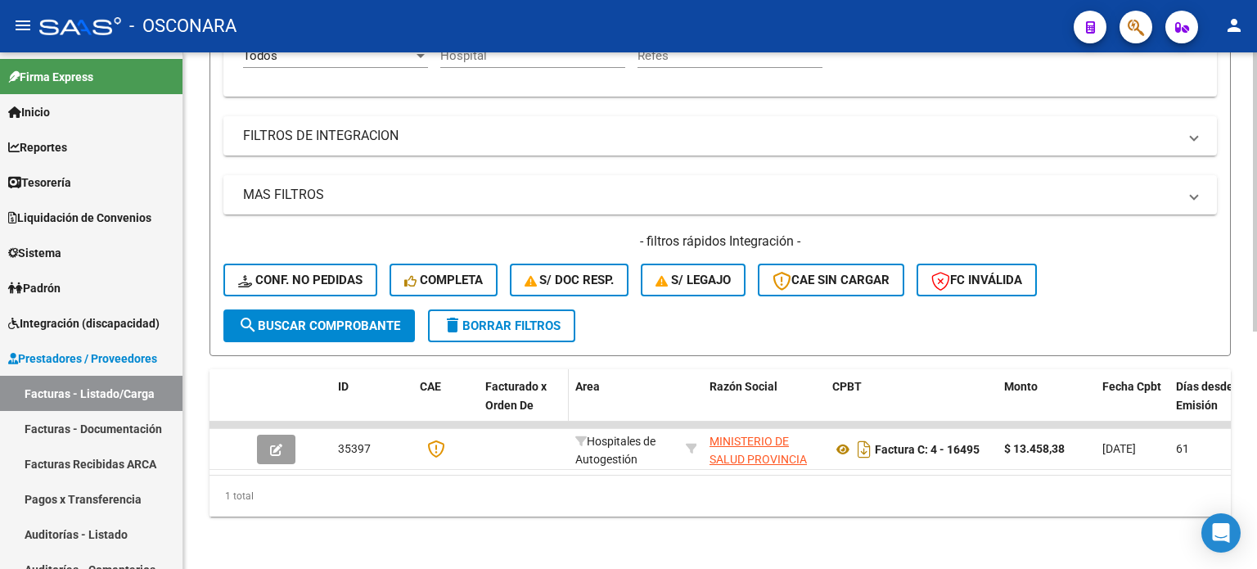
scroll to position [440, 0]
drag, startPoint x: 422, startPoint y: 476, endPoint x: 435, endPoint y: 467, distance: 14.8
click at [428, 471] on div "ID CAE Facturado x Orden De Area Razón Social CPBT Monto Fecha Cpbt Días desde …" at bounding box center [721, 442] width 1022 height 147
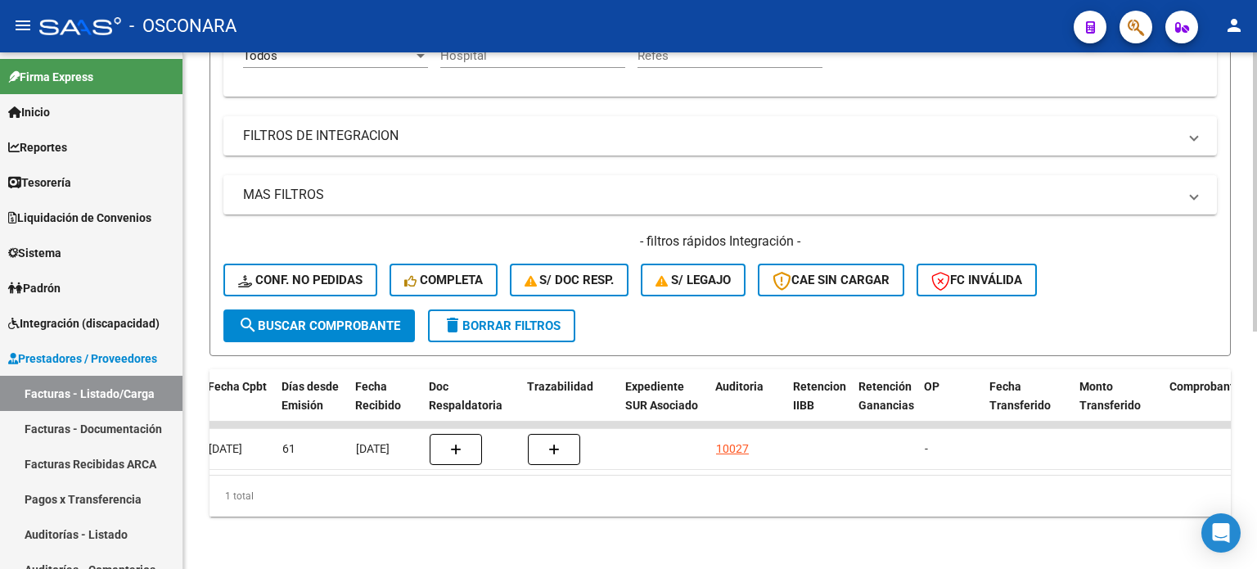
scroll to position [0, 0]
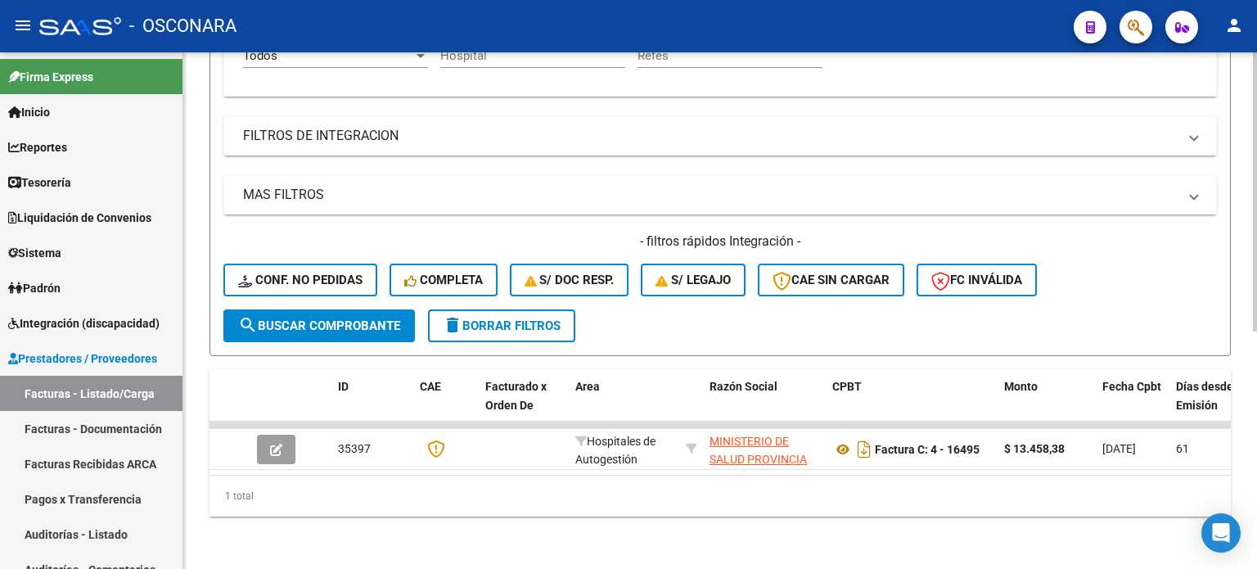
click at [350, 531] on div "Video tutorial PRESTADORES -> Listado de CPBTs Emitidos por Prestadores / Prove…" at bounding box center [720, 95] width 1074 height 948
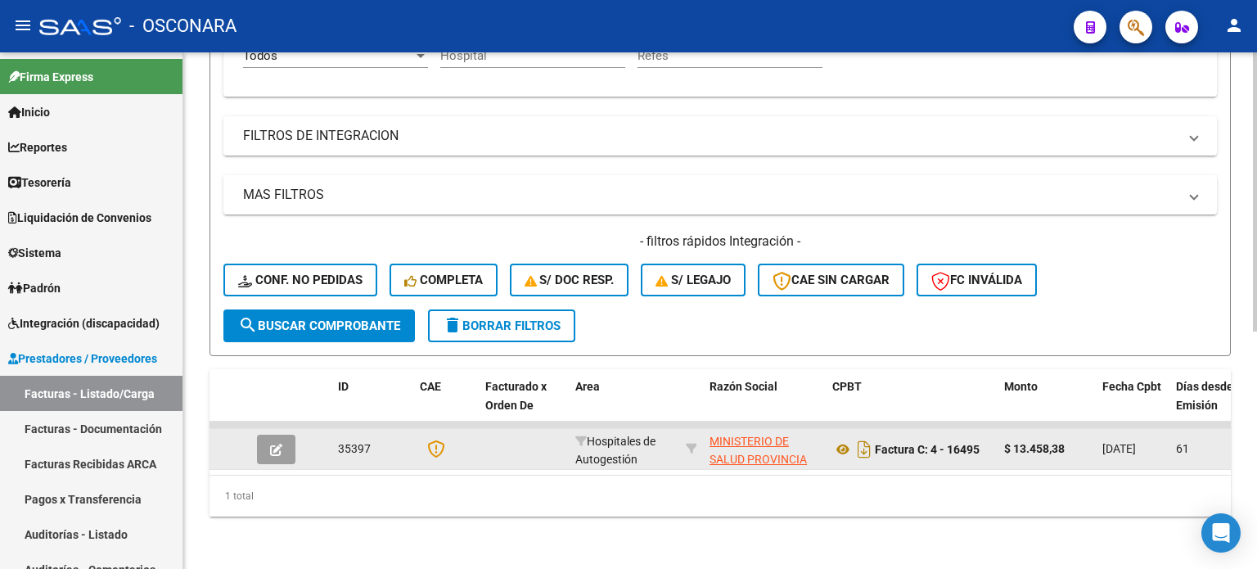
click at [278, 444] on icon "button" at bounding box center [276, 450] width 12 height 12
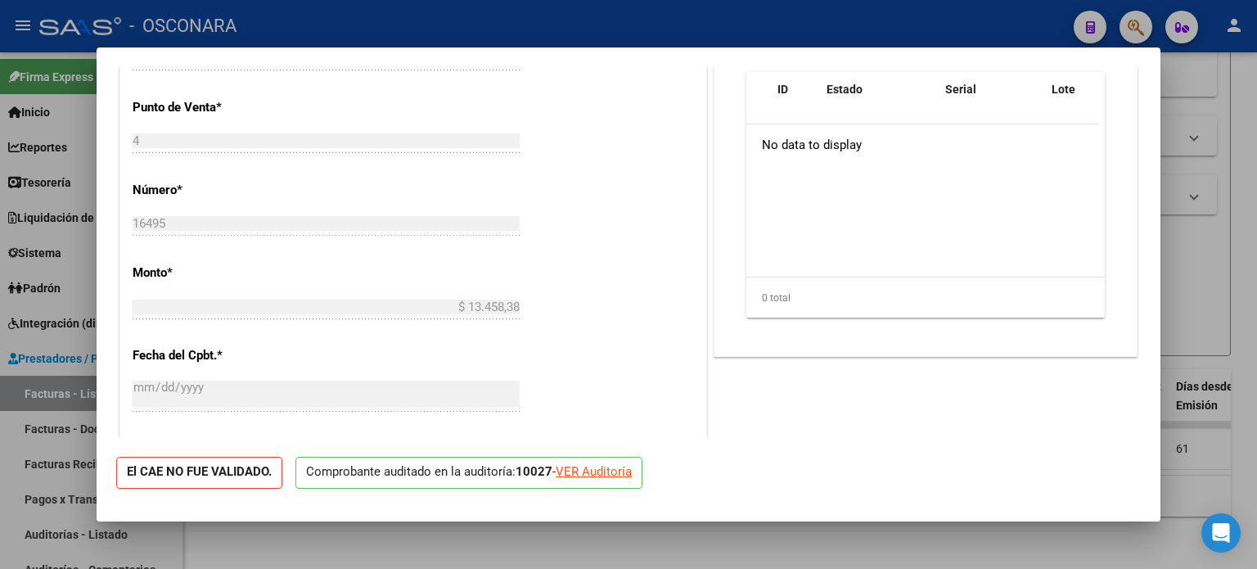
scroll to position [151, 0]
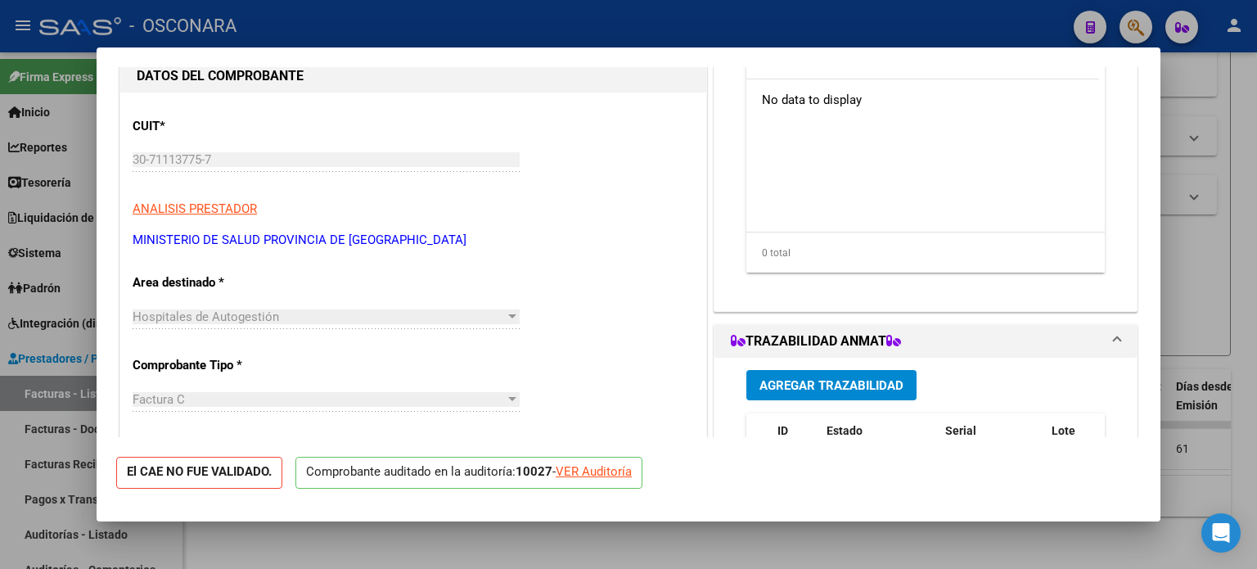
click at [593, 476] on div "VER Auditoría" at bounding box center [594, 472] width 76 height 19
type input "$ 0,00"
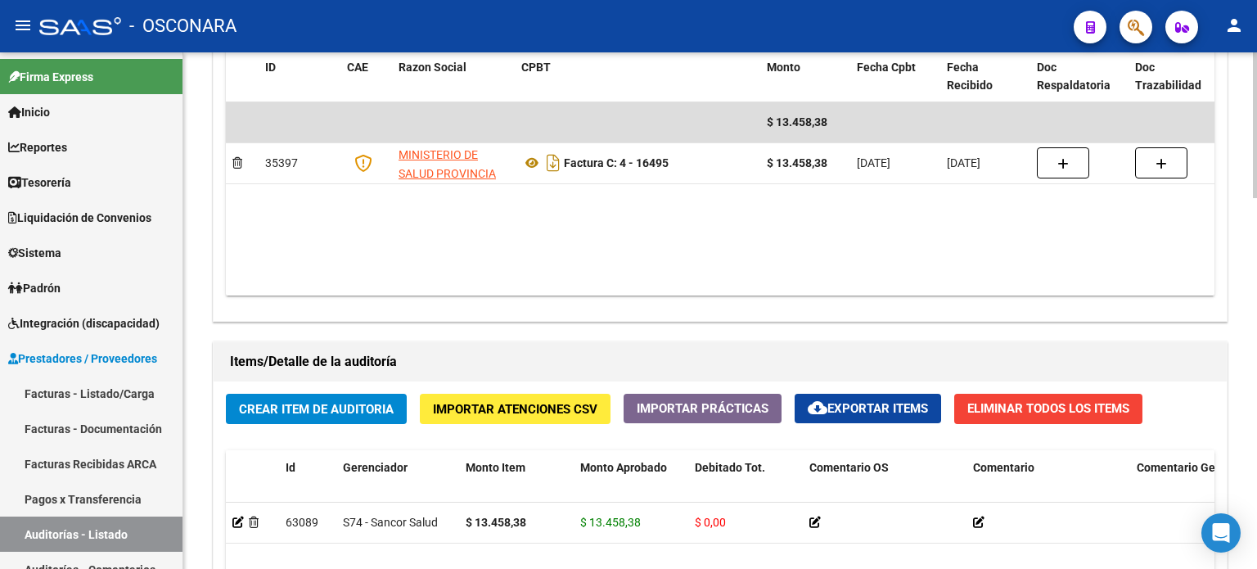
scroll to position [819, 0]
